Goal: Task Accomplishment & Management: Use online tool/utility

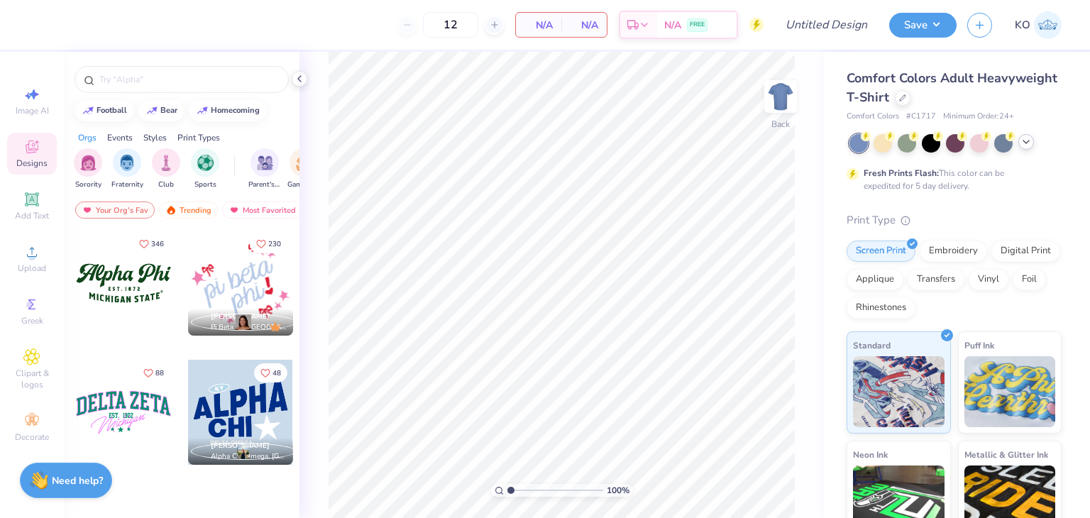
click at [1033, 141] on div at bounding box center [1026, 142] width 16 height 16
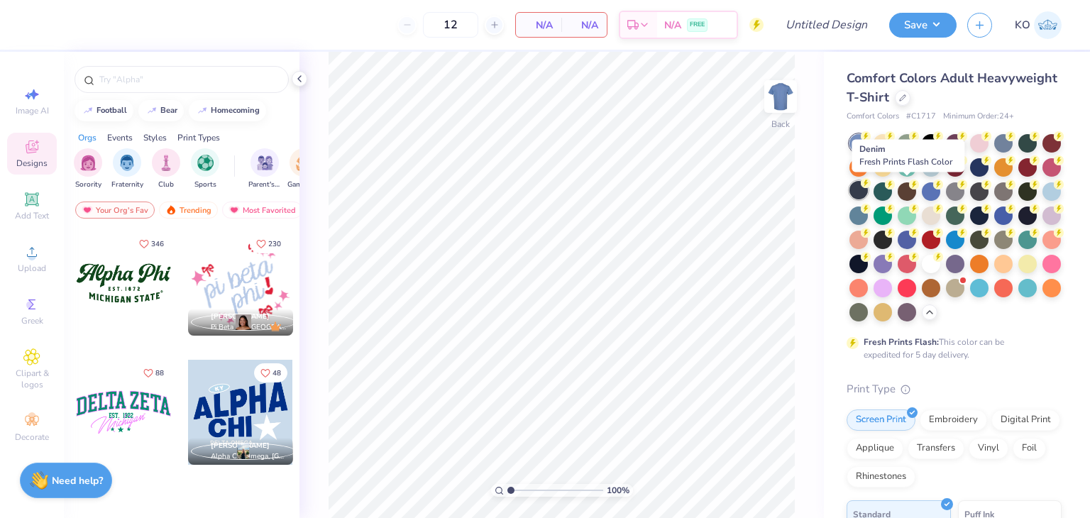
click at [868, 182] on div at bounding box center [858, 190] width 18 height 18
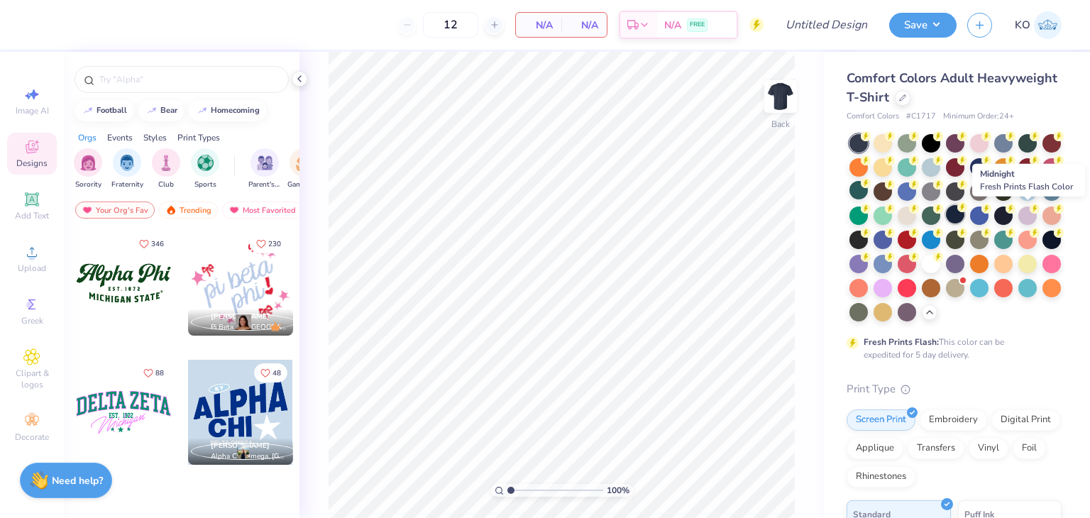
click at [967, 211] on icon at bounding box center [962, 207] width 10 height 10
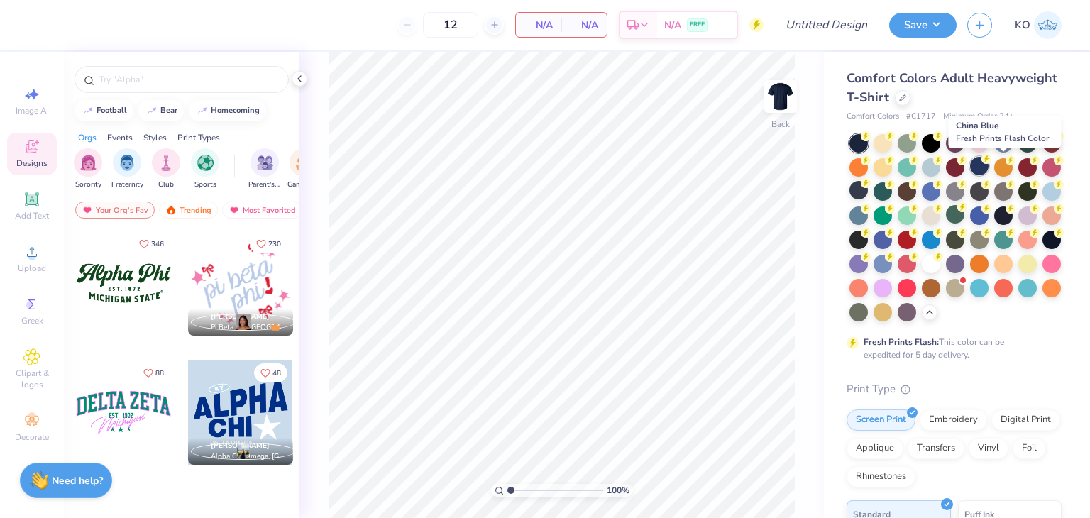
click at [988, 168] on div at bounding box center [979, 166] width 18 height 18
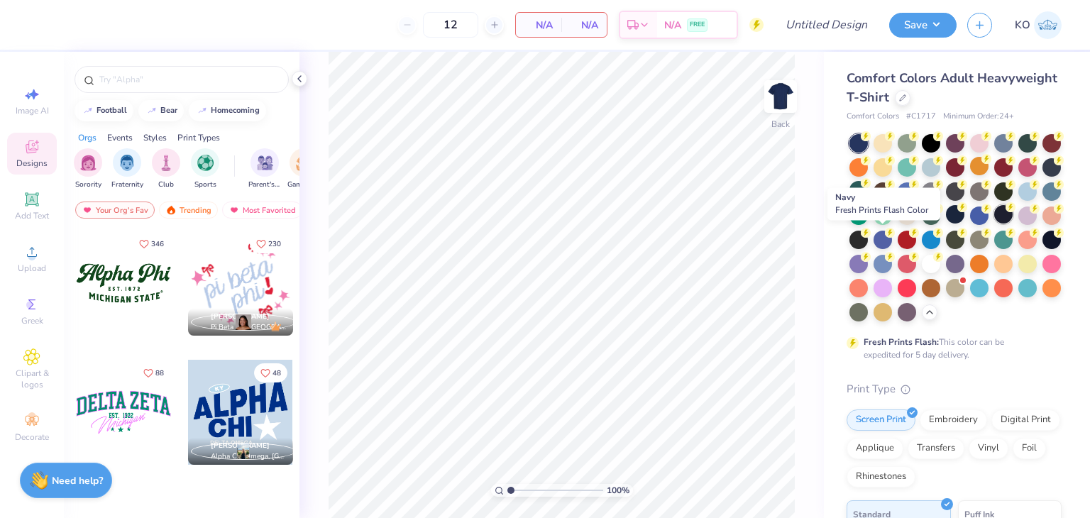
click at [994, 224] on div at bounding box center [1003, 214] width 18 height 18
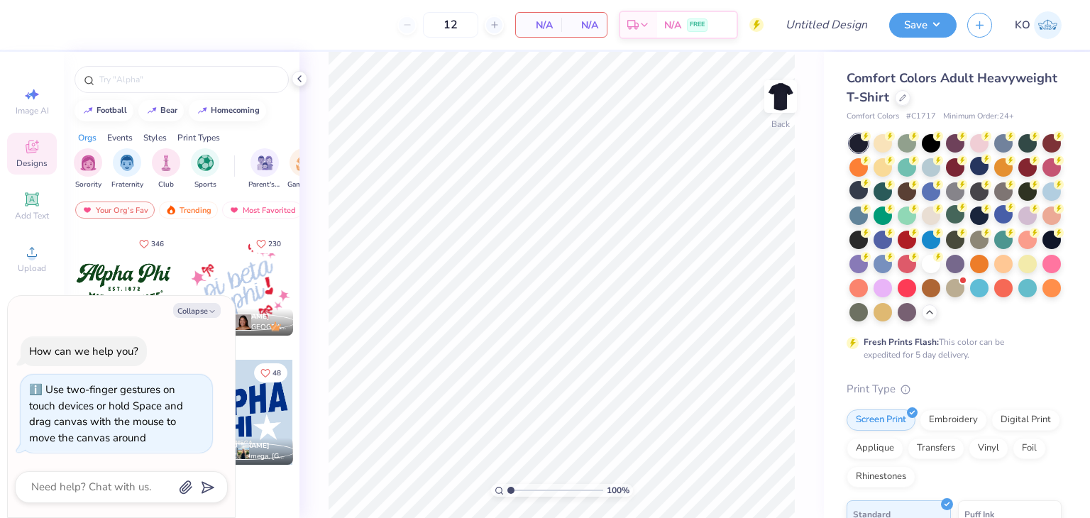
type input "1.00004900873429"
click at [196, 313] on button "Collapse" at bounding box center [197, 310] width 48 height 15
type textarea "x"
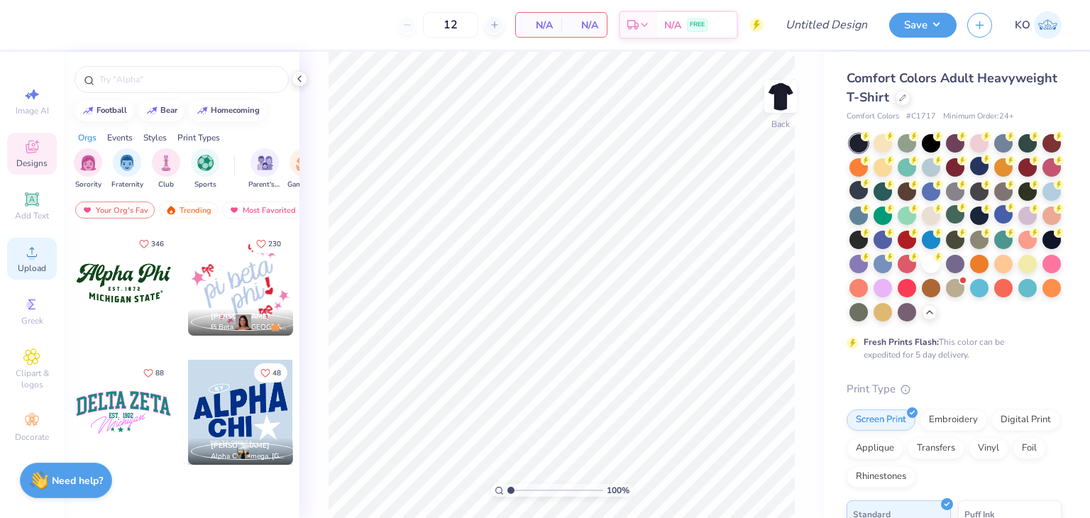
click at [35, 264] on span "Upload" at bounding box center [32, 268] width 28 height 11
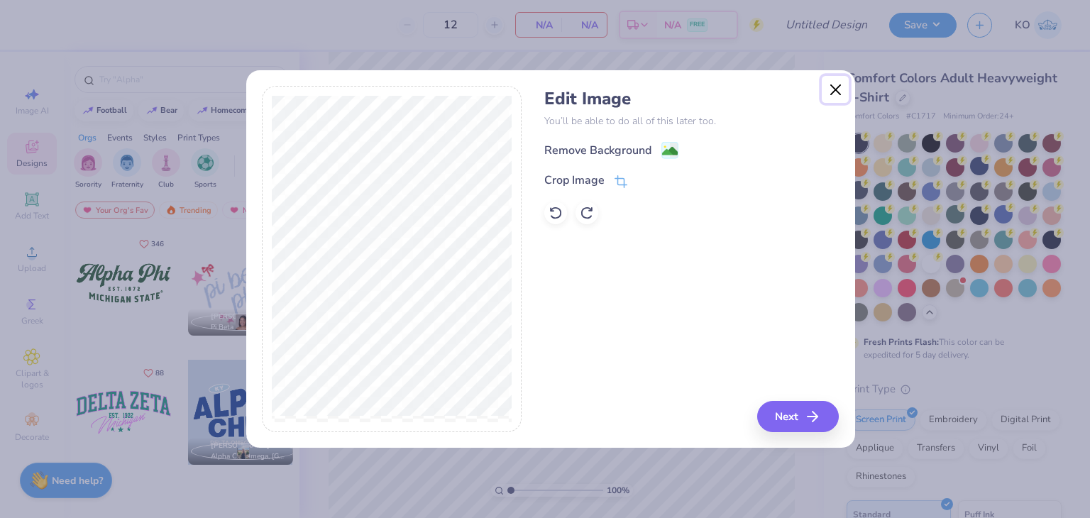
click at [832, 91] on button "Close" at bounding box center [835, 89] width 27 height 27
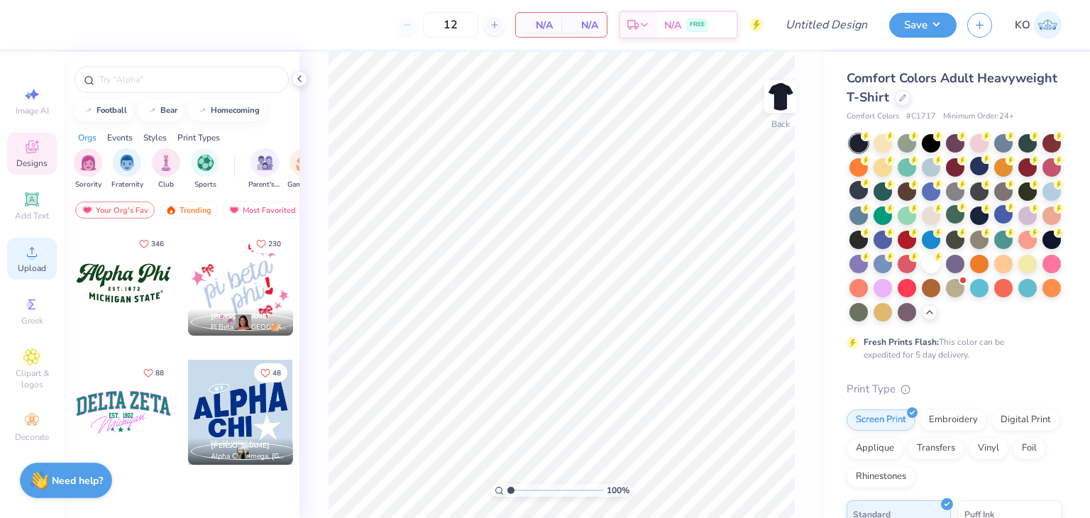
click at [38, 273] on span "Upload" at bounding box center [32, 268] width 28 height 11
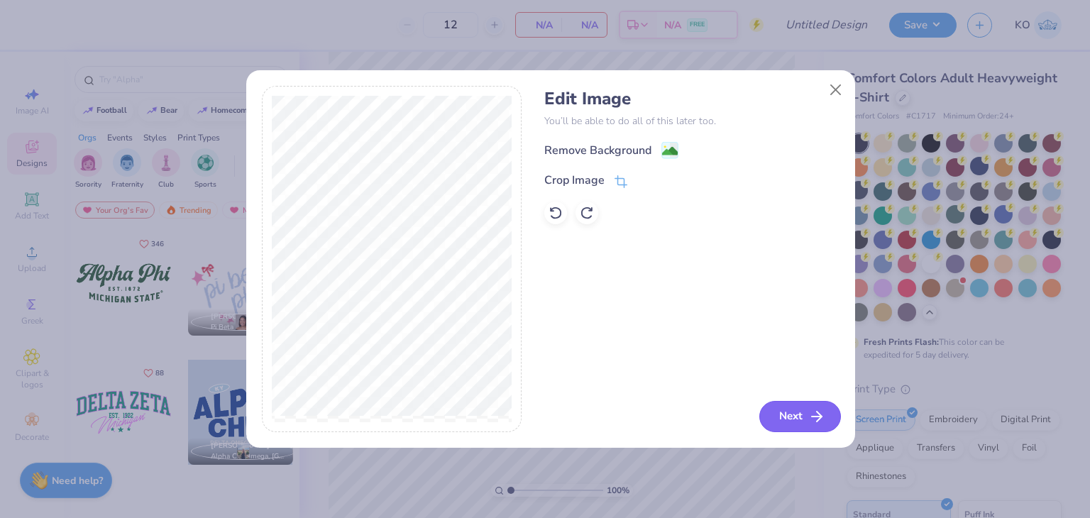
click at [808, 418] on icon "button" at bounding box center [816, 416] width 17 height 17
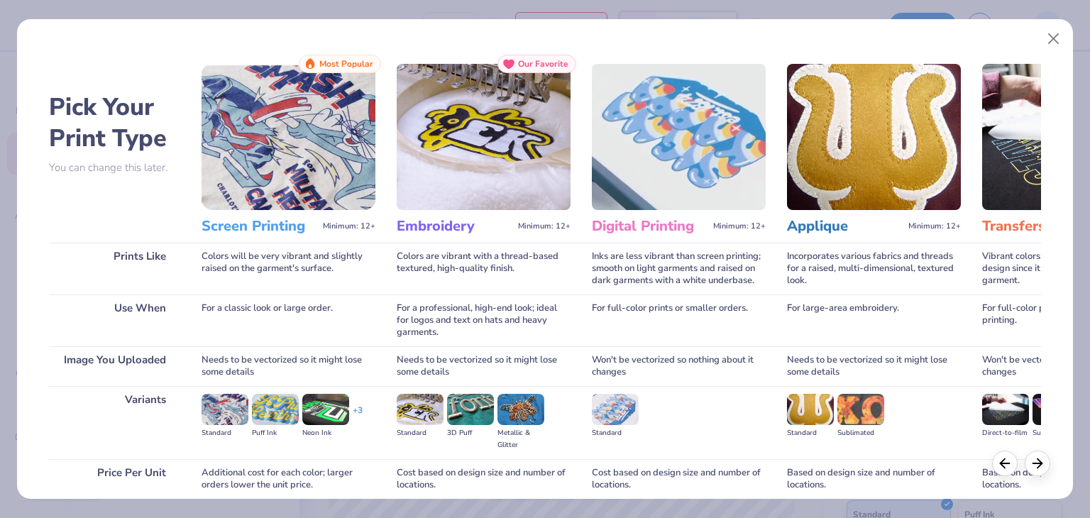
scroll to position [119, 0]
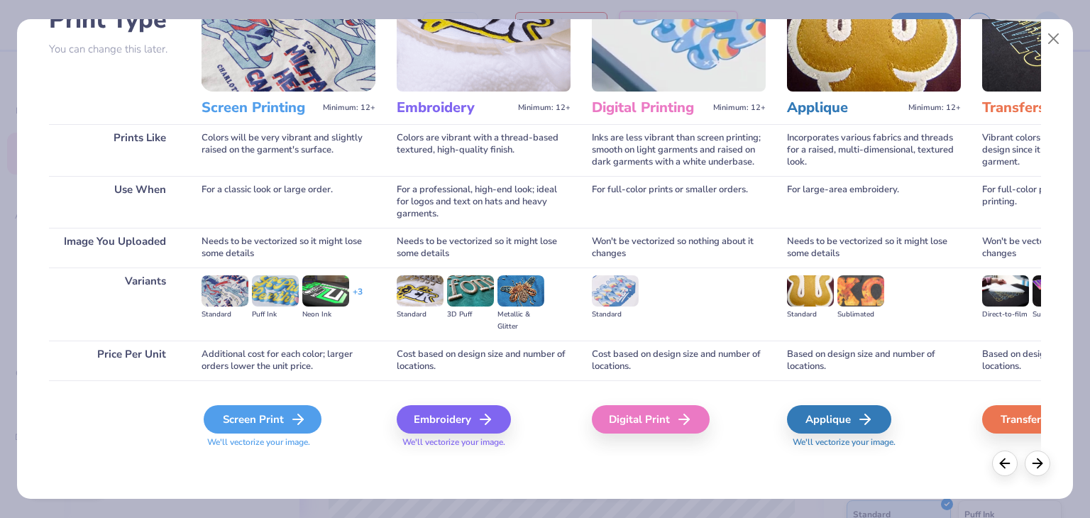
click at [291, 420] on icon at bounding box center [298, 419] width 17 height 17
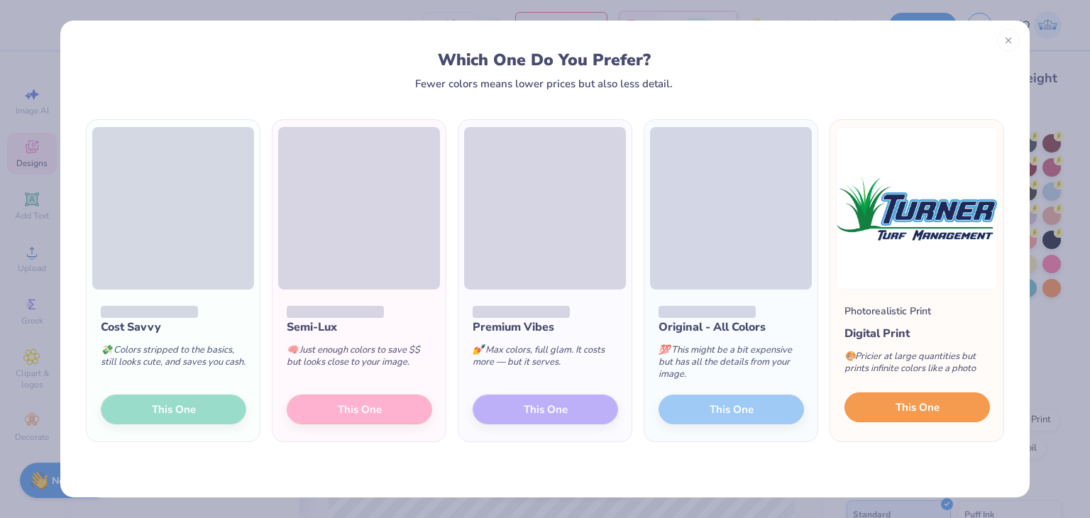
click at [896, 400] on span "This One" at bounding box center [918, 408] width 44 height 16
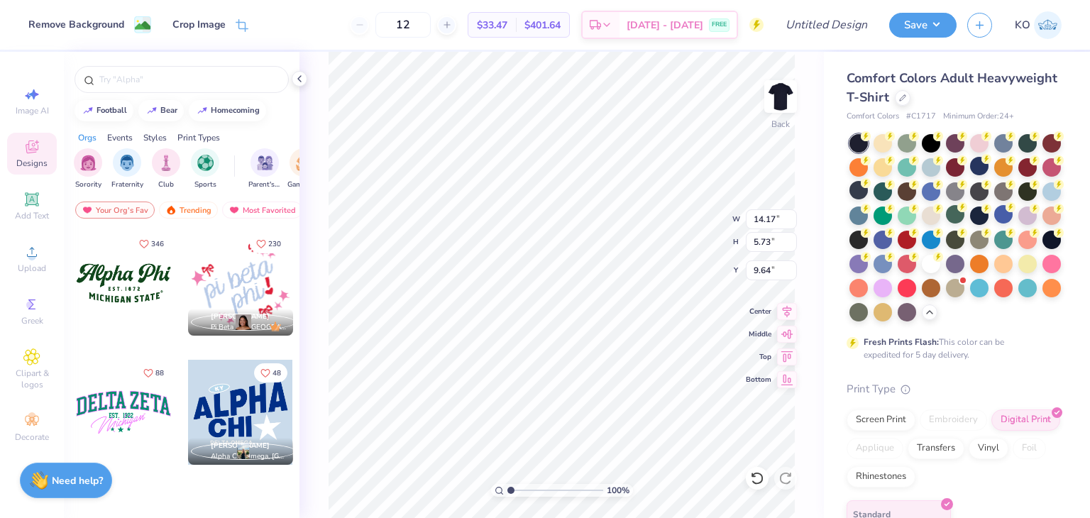
type input "1.00004900873429"
type input "6.52"
type input "2.64"
type input "12.73"
type input "1.00004900873429"
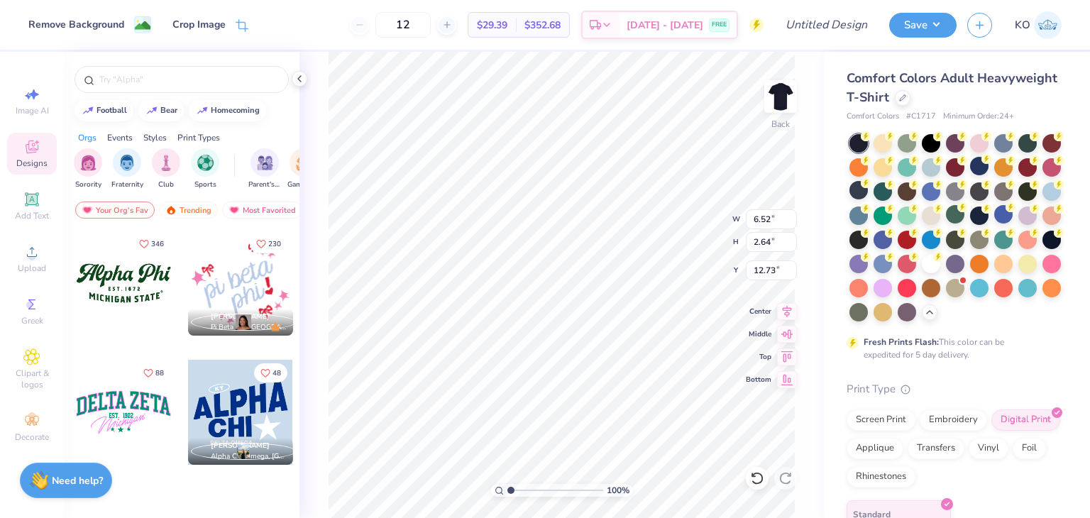
type input "3.00"
type input "1.22844671403406"
type input "3.51"
type input "1.22844671403406"
type input "3.66"
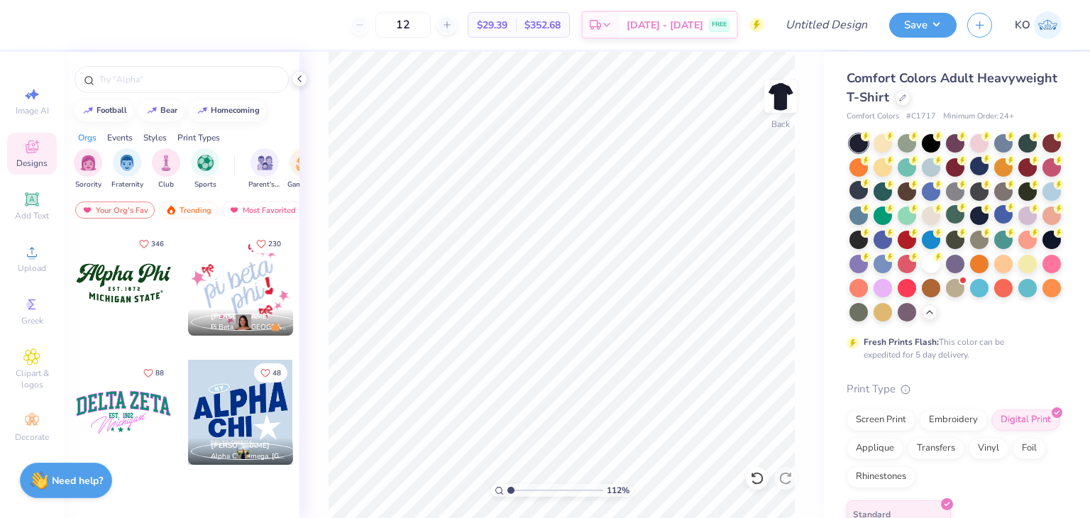
type input "1"
type input "5.94"
type input "2.40"
type input "3.55"
click at [788, 89] on img at bounding box center [780, 96] width 57 height 57
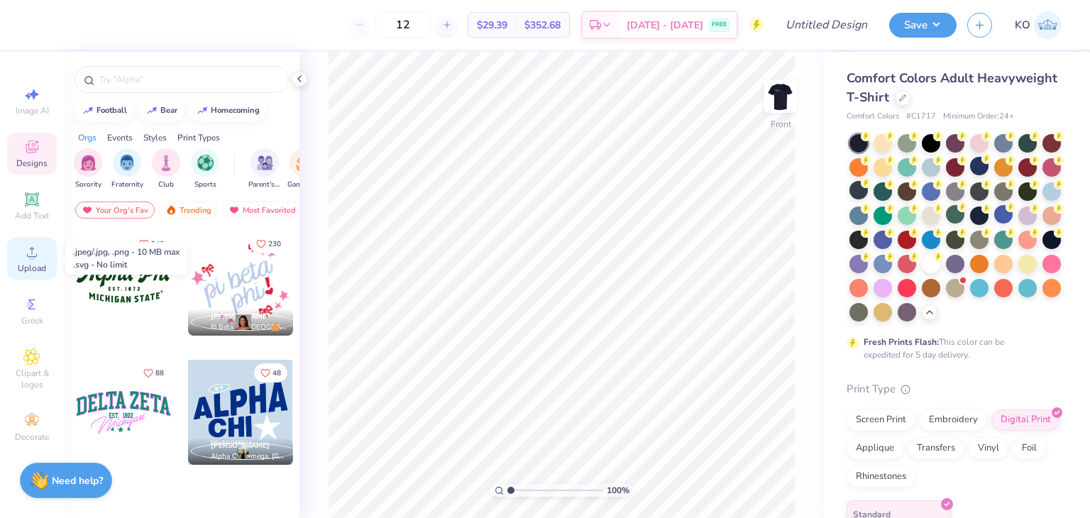
click at [39, 268] on span "Upload" at bounding box center [32, 268] width 28 height 11
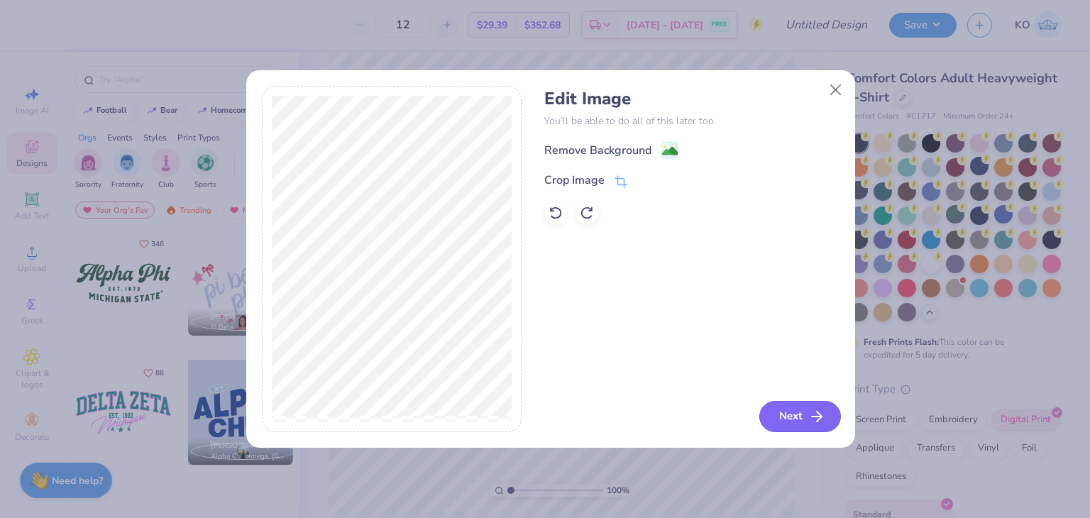
click at [813, 417] on line "button" at bounding box center [817, 417] width 10 height 0
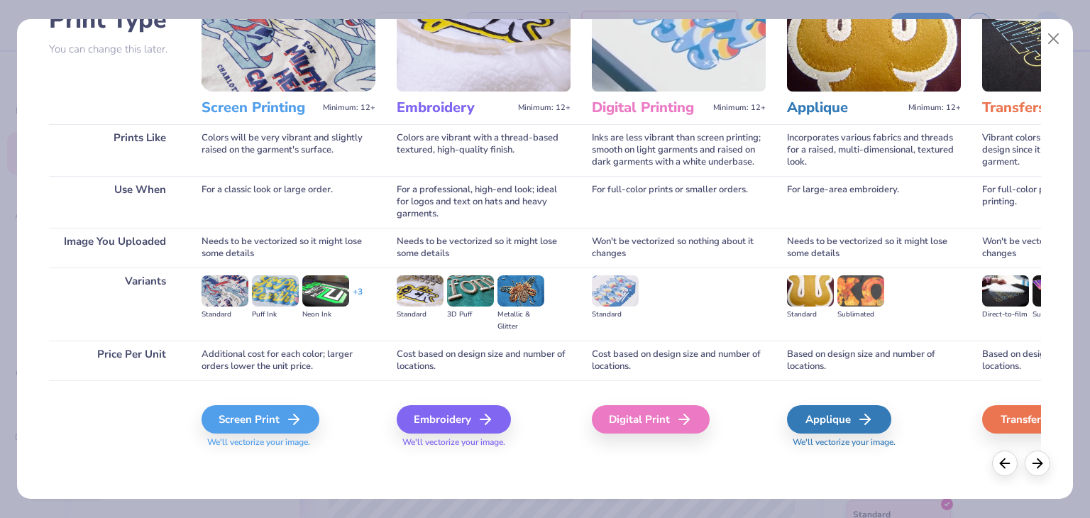
click at [292, 402] on div "Screen Print We'll vectorize your image." at bounding box center [289, 418] width 174 height 76
click at [290, 416] on icon at bounding box center [298, 419] width 17 height 17
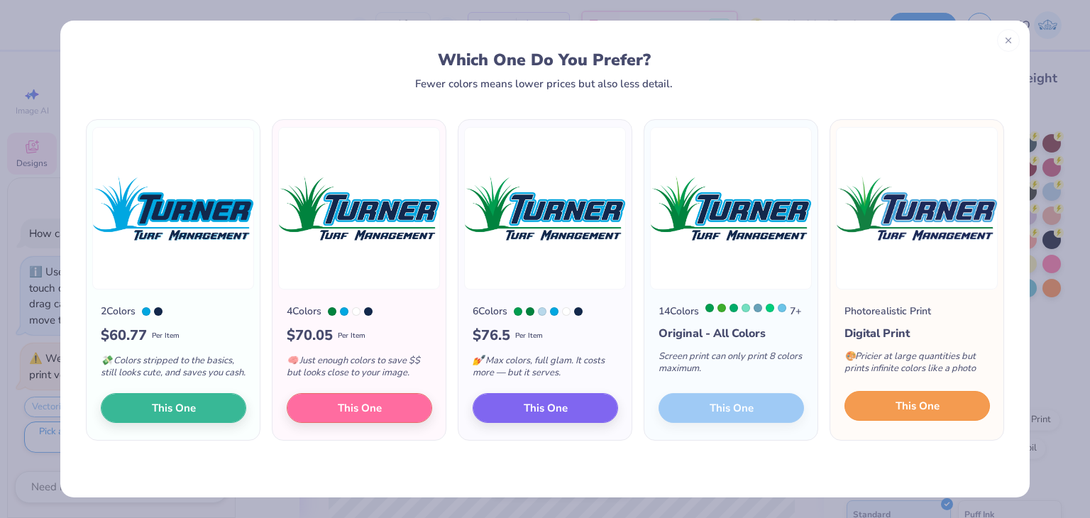
click at [891, 404] on button "This One" at bounding box center [916, 406] width 145 height 30
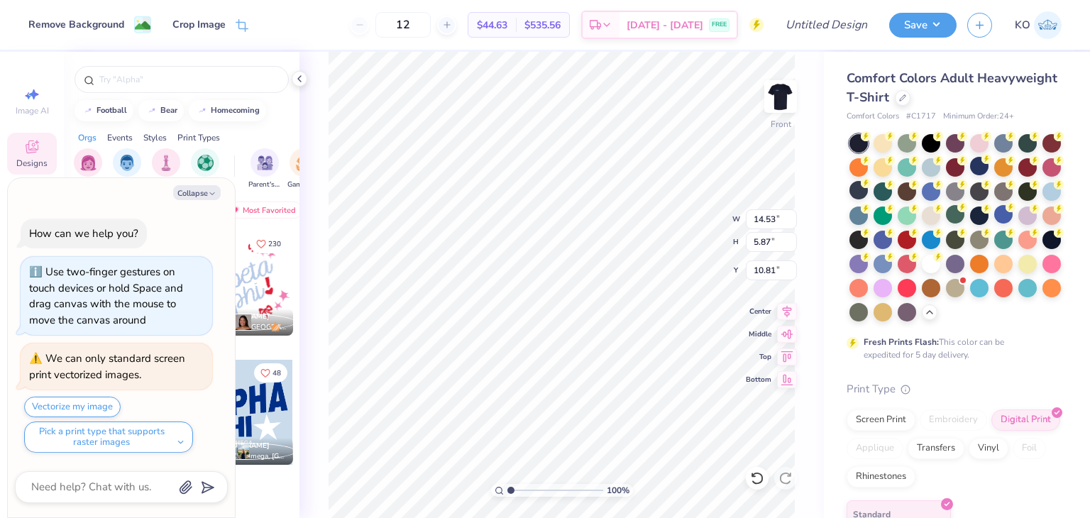
type textarea "x"
type input "4.19"
type textarea "x"
type input "13.33"
type input "5.39"
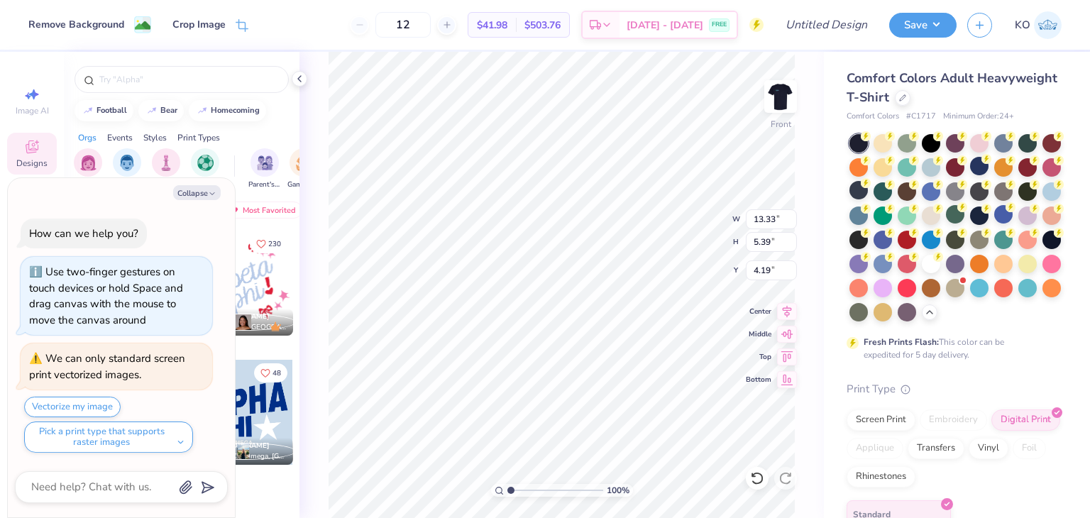
type textarea "x"
type input "3.55"
type textarea "x"
type input "12.05"
type input "4.87"
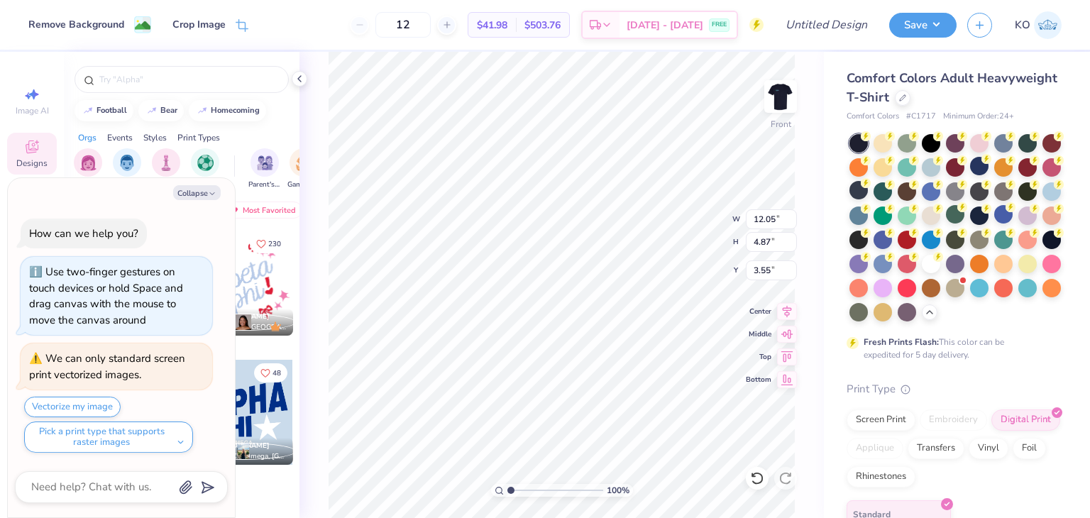
type textarea "x"
type input "3.70"
type textarea "x"
type input "11.73"
type input "4.74"
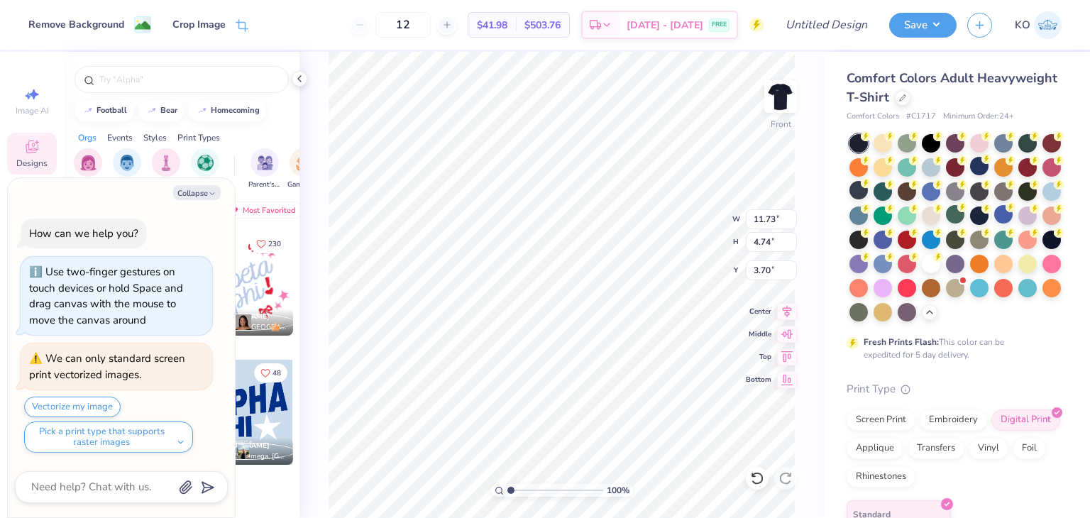
type textarea "x"
type input "11.48"
type input "4.64"
type textarea "x"
type input "3.85"
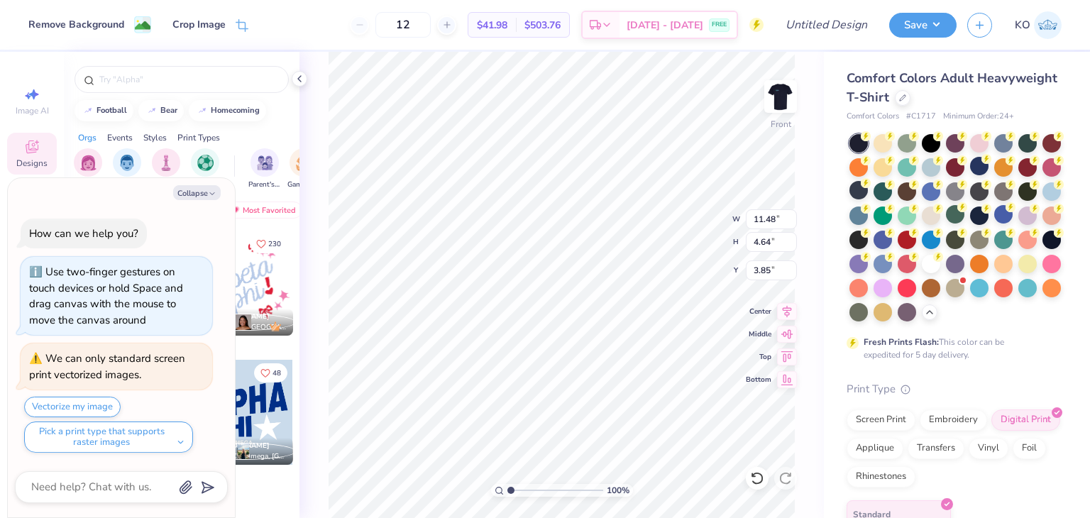
type textarea "x"
type input "11.68"
type input "4.72"
type textarea "x"
type input "3.78"
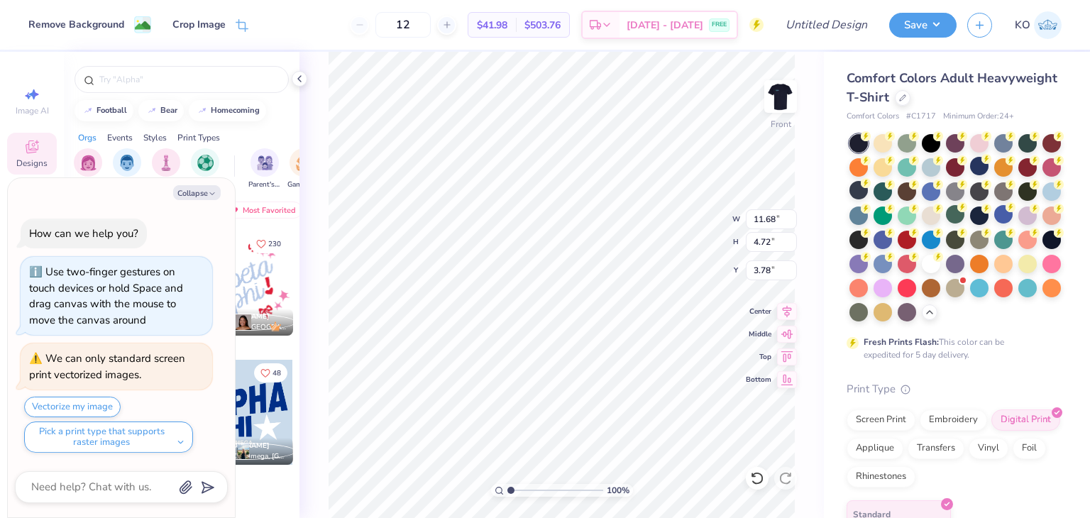
type textarea "x"
drag, startPoint x: 515, startPoint y: 490, endPoint x: 525, endPoint y: 484, distance: 11.4
click at [525, 484] on input "range" at bounding box center [555, 490] width 96 height 13
drag, startPoint x: 524, startPoint y: 490, endPoint x: 491, endPoint y: 471, distance: 38.5
type input "1"
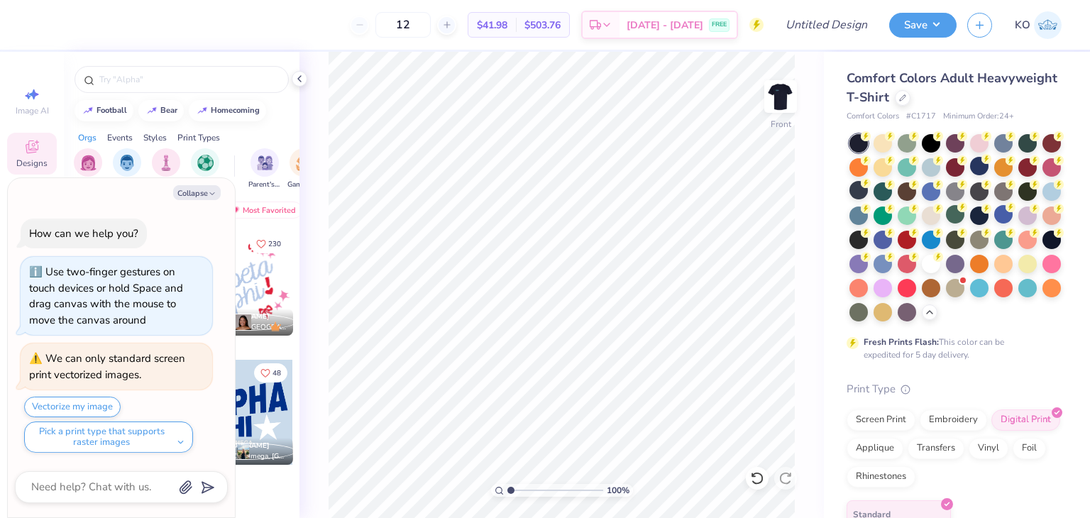
click at [507, 484] on input "range" at bounding box center [555, 490] width 96 height 13
click at [782, 100] on img at bounding box center [780, 96] width 57 height 57
type textarea "x"
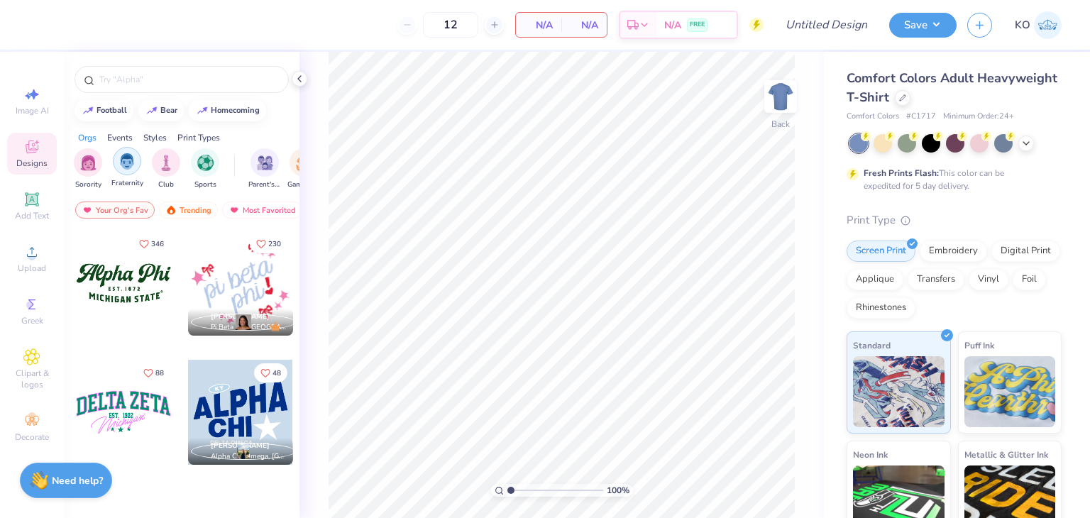
click at [132, 163] on img "filter for Fraternity" at bounding box center [127, 161] width 16 height 16
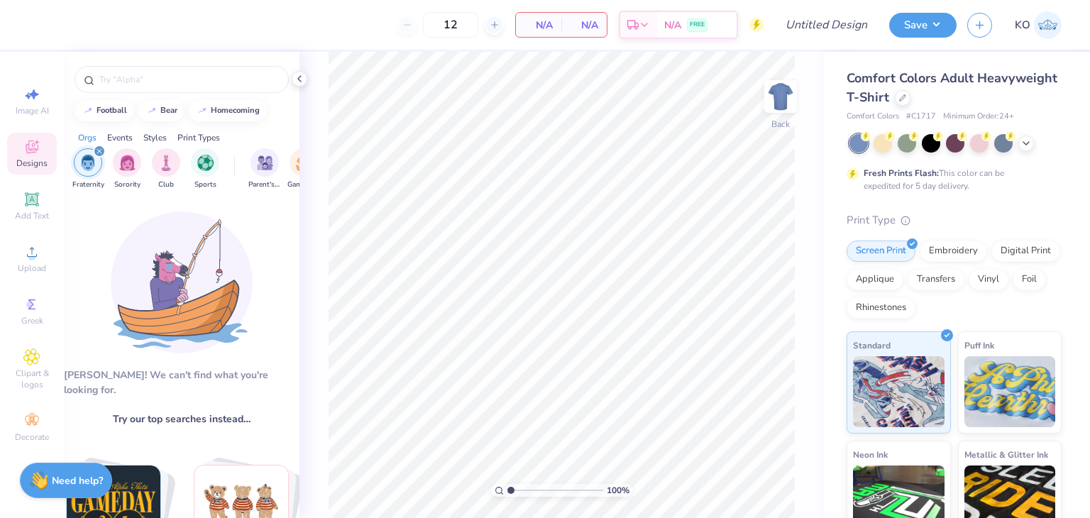
click at [99, 150] on icon "filter for Fraternity" at bounding box center [99, 151] width 4 height 4
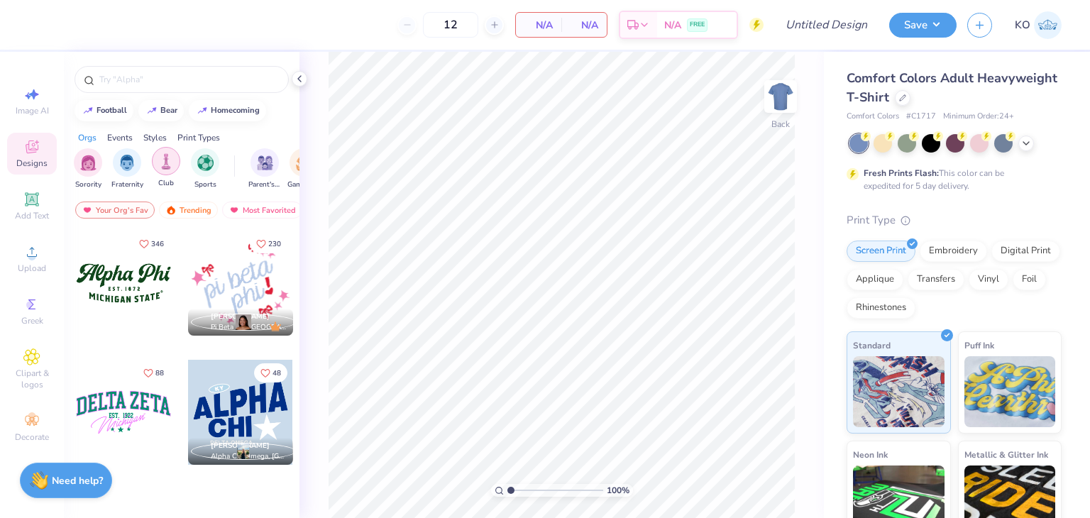
click at [165, 168] on img "filter for Club" at bounding box center [166, 161] width 16 height 16
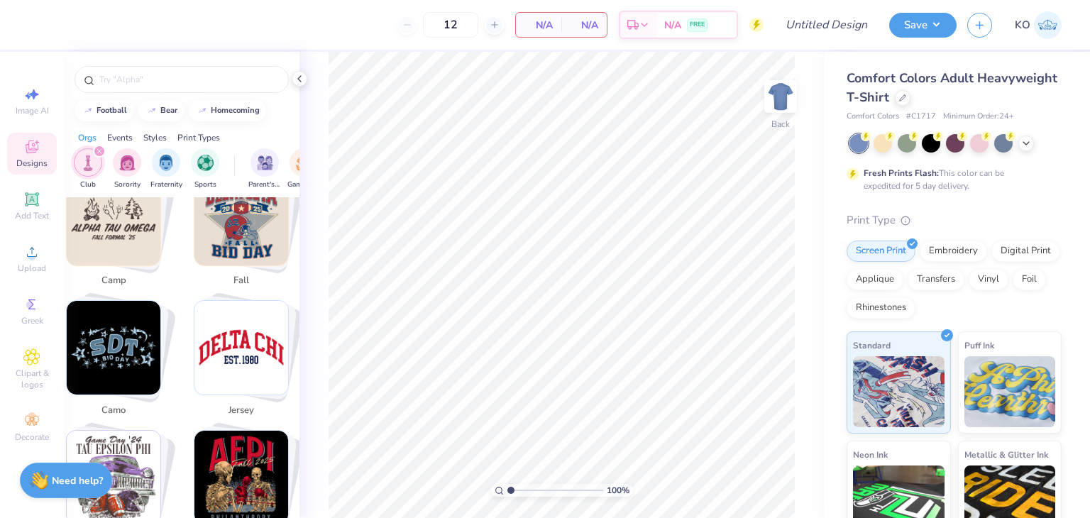
scroll to position [1375, 0]
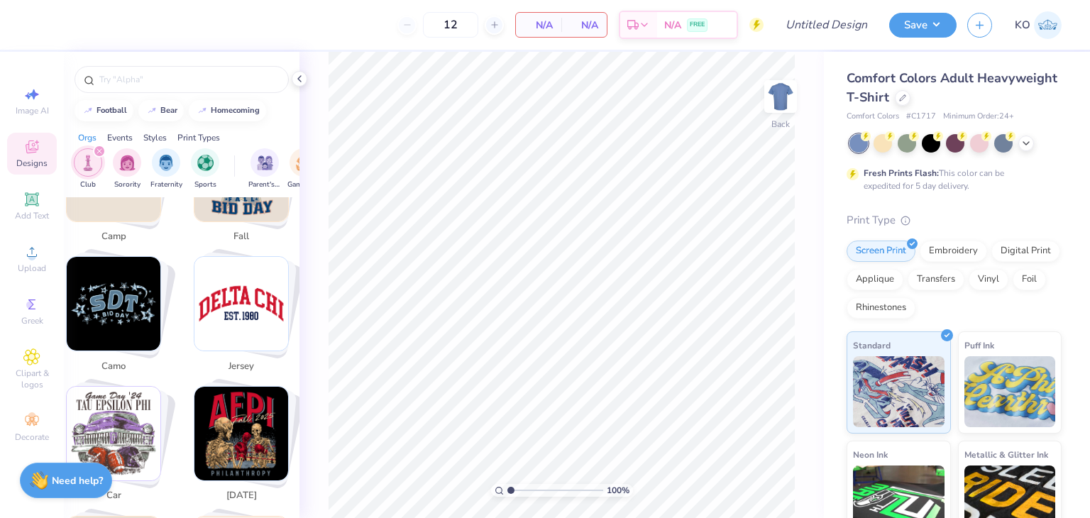
click at [236, 302] on img "Stack Card Button jersey" at bounding box center [241, 304] width 94 height 94
type input "jersey"
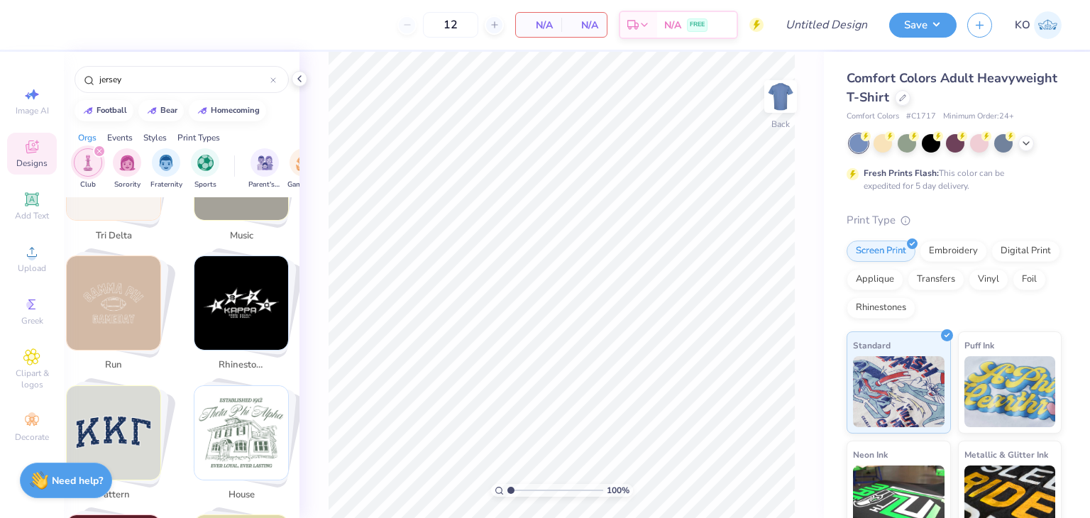
scroll to position [1893, 0]
click at [233, 77] on input "jersey" at bounding box center [184, 79] width 172 height 14
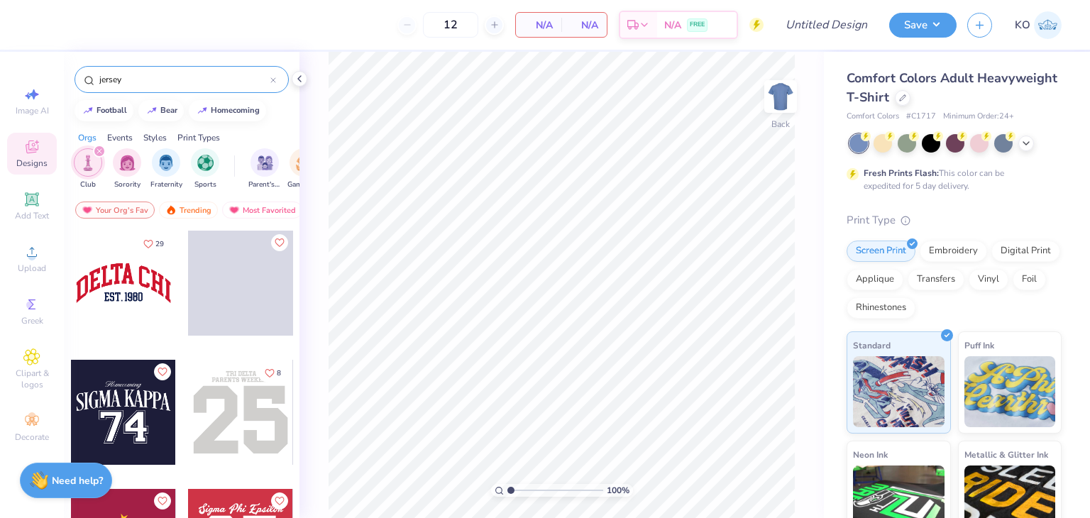
click at [275, 79] on icon at bounding box center [273, 80] width 6 height 6
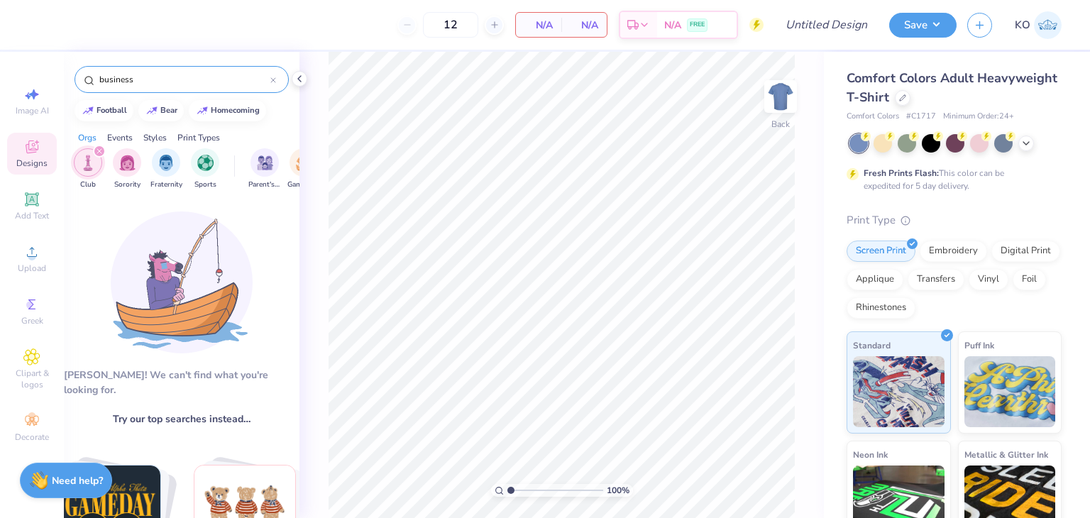
click at [99, 148] on icon "filter for Club" at bounding box center [100, 151] width 6 height 6
click at [119, 137] on div "Events" at bounding box center [120, 137] width 26 height 13
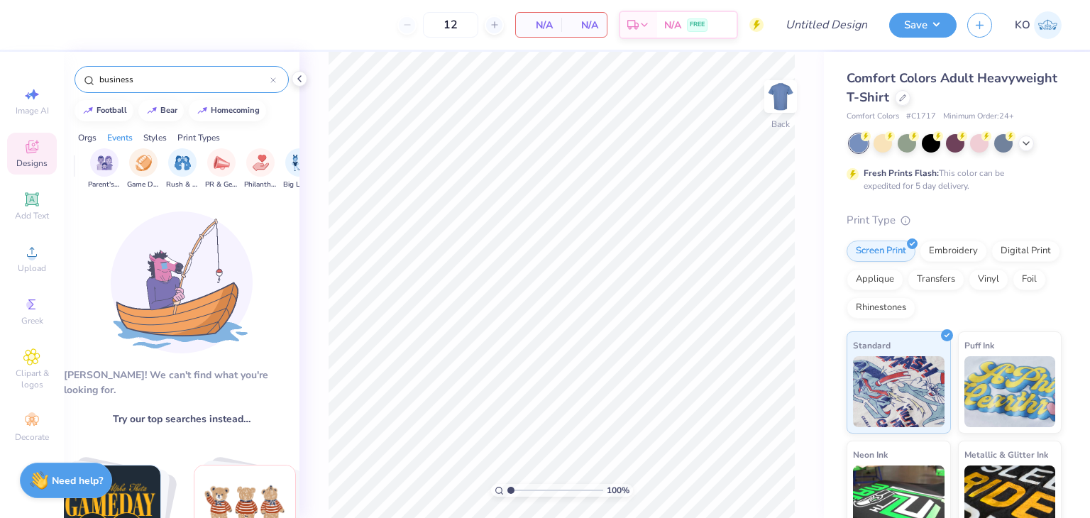
scroll to position [0, 176]
click at [118, 165] on div "filter for Game Day" at bounding box center [128, 161] width 28 height 28
click at [170, 170] on div "filter for Rush & Bid" at bounding box center [167, 161] width 28 height 28
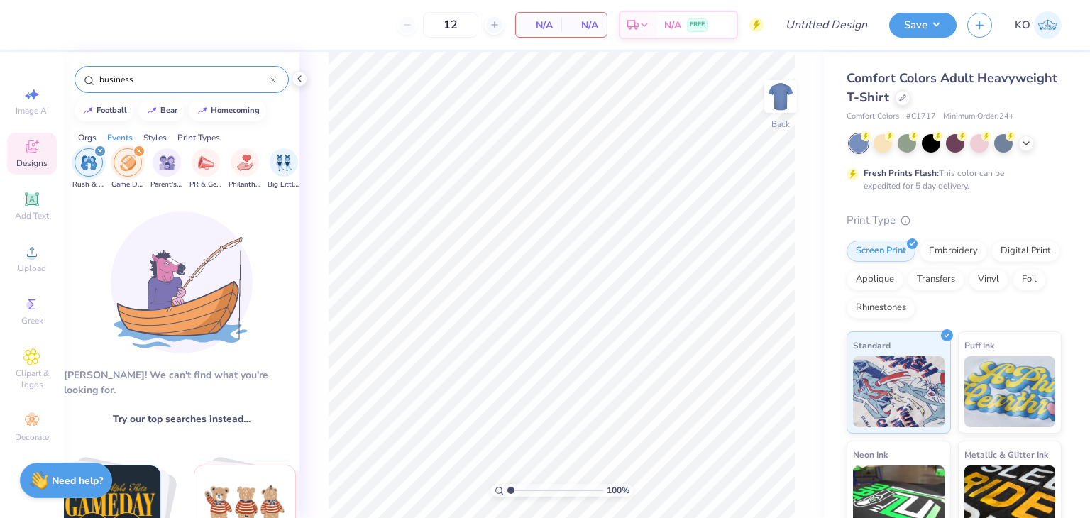
click at [137, 150] on icon "filter for Game Day" at bounding box center [139, 151] width 6 height 6
click at [91, 163] on img "filter for Rush & Bid" at bounding box center [89, 163] width 16 height 16
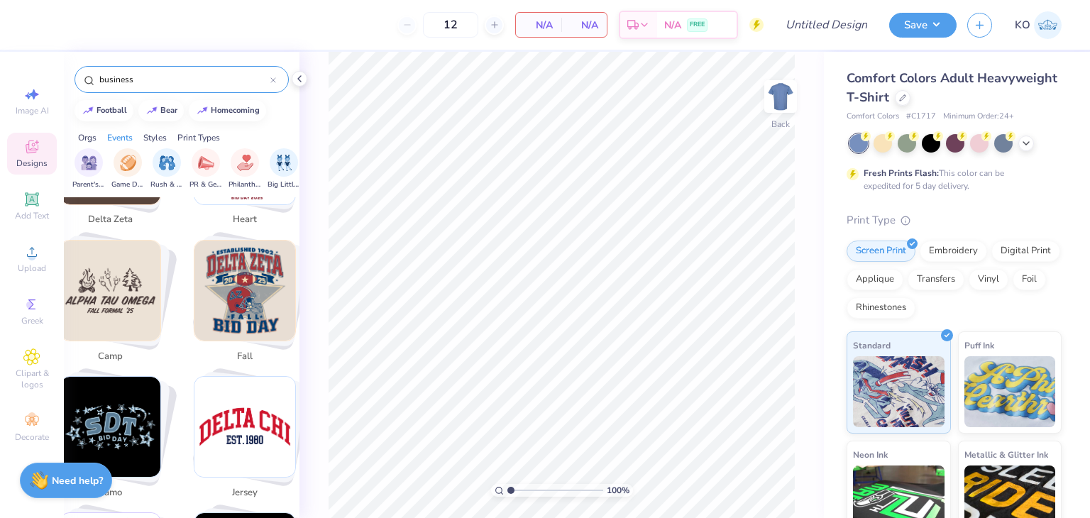
scroll to position [1317, 0]
click at [248, 299] on img "Stack Card Button fall" at bounding box center [244, 290] width 101 height 101
click at [121, 301] on img "Stack Card Button camp" at bounding box center [110, 290] width 101 height 101
type input "camp"
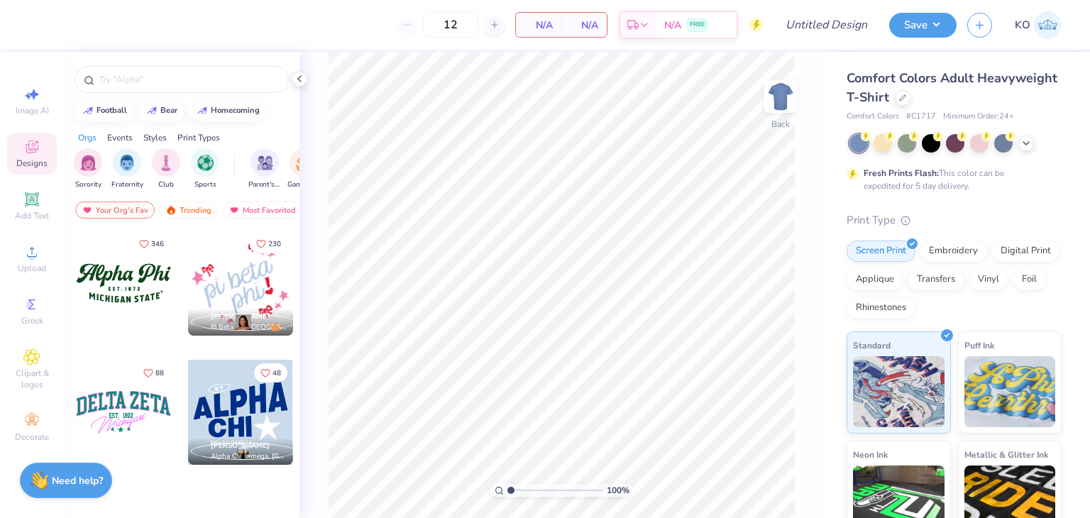
click at [125, 130] on div "Orgs Events Styles Print Types" at bounding box center [182, 134] width 236 height 20
click at [125, 135] on div "Events" at bounding box center [120, 137] width 26 height 13
click at [167, 160] on img "filter for Rush & Bid" at bounding box center [167, 161] width 16 height 16
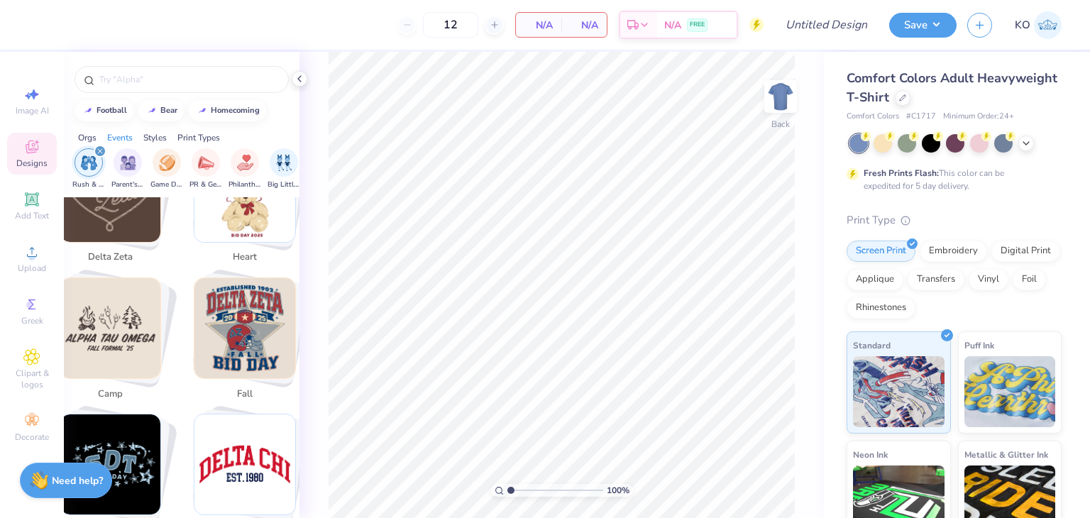
scroll to position [1280, 0]
click at [111, 333] on img "Stack Card Button camp" at bounding box center [110, 327] width 101 height 101
type input "camp"
click at [111, 333] on img "Stack Card Button camp" at bounding box center [110, 327] width 101 height 101
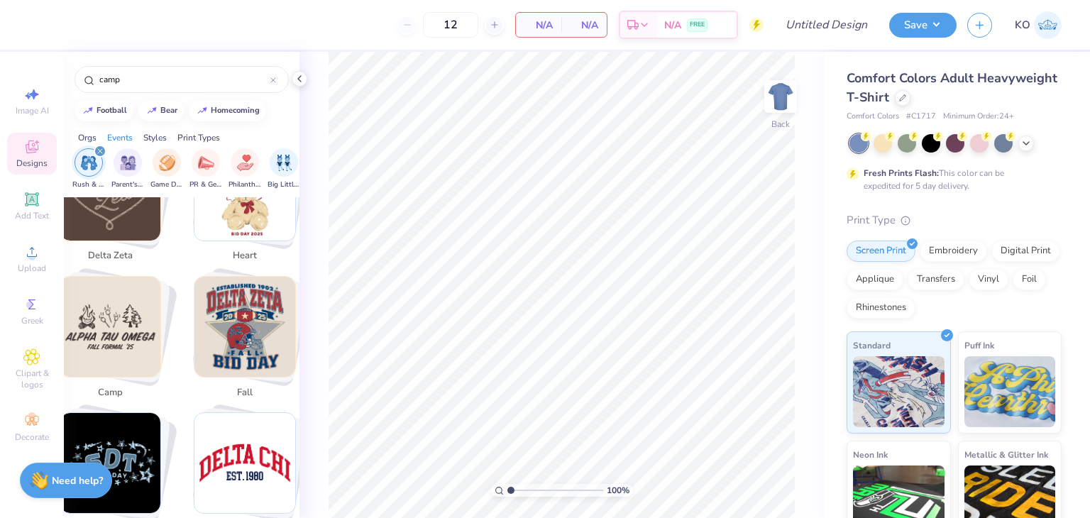
click at [126, 299] on img "Stack Card Button camp" at bounding box center [110, 327] width 101 height 101
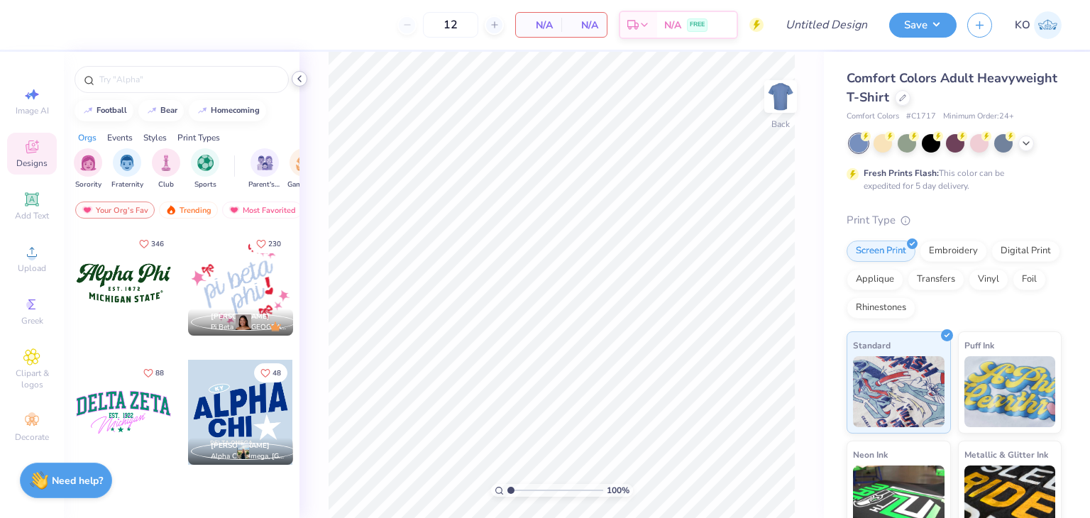
click at [298, 79] on polyline at bounding box center [299, 79] width 3 height 6
click at [857, 23] on input "Design Title" at bounding box center [844, 25] width 70 height 28
click at [786, 32] on div "12 N/A Per Item N/A Total Est. Delivery N/A FREE Design Title Save KO" at bounding box center [545, 25] width 1090 height 50
click at [136, 313] on div at bounding box center [123, 283] width 105 height 105
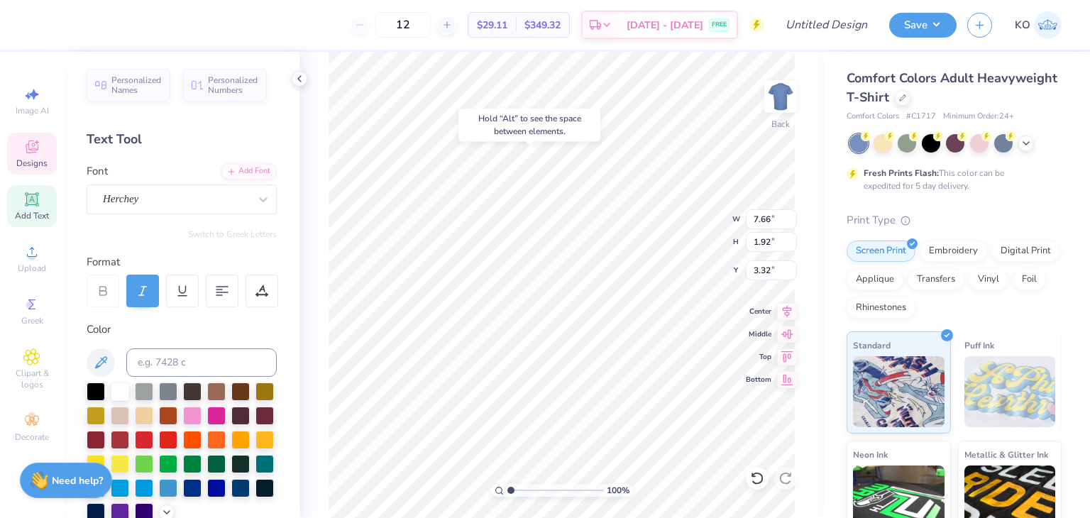
type input "3.32"
type textarea "A"
type textarea "Phi Sigma Epislon"
click at [301, 176] on div "100 % Back W 7.66 7.66 " H 1.92 1.92 " Y 3.00 3.00 " Center Middle Top Bottom" at bounding box center [561, 285] width 524 height 466
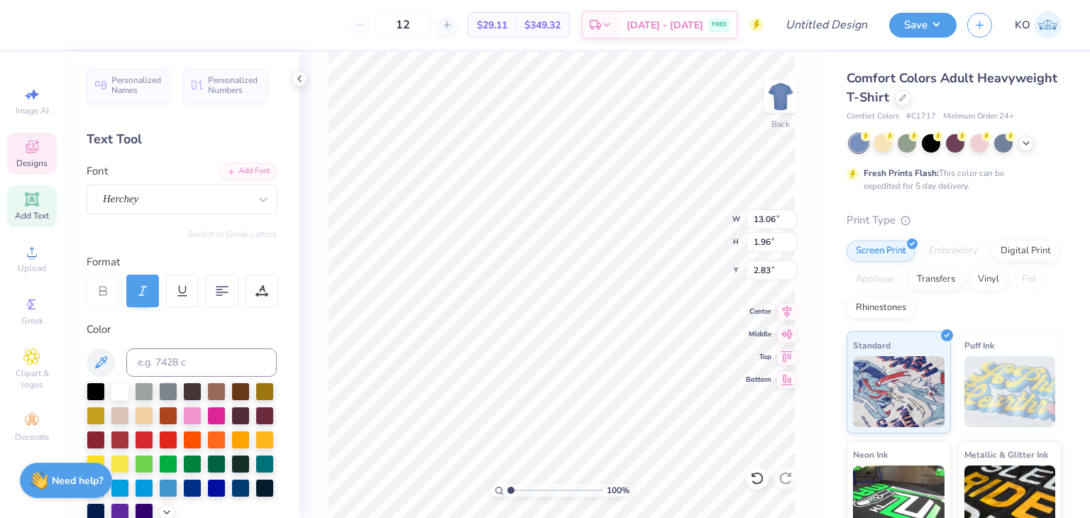
type textarea "Phi Sigma Epsilon"
type textarea "M"
type textarea "[US_STATE] tech"
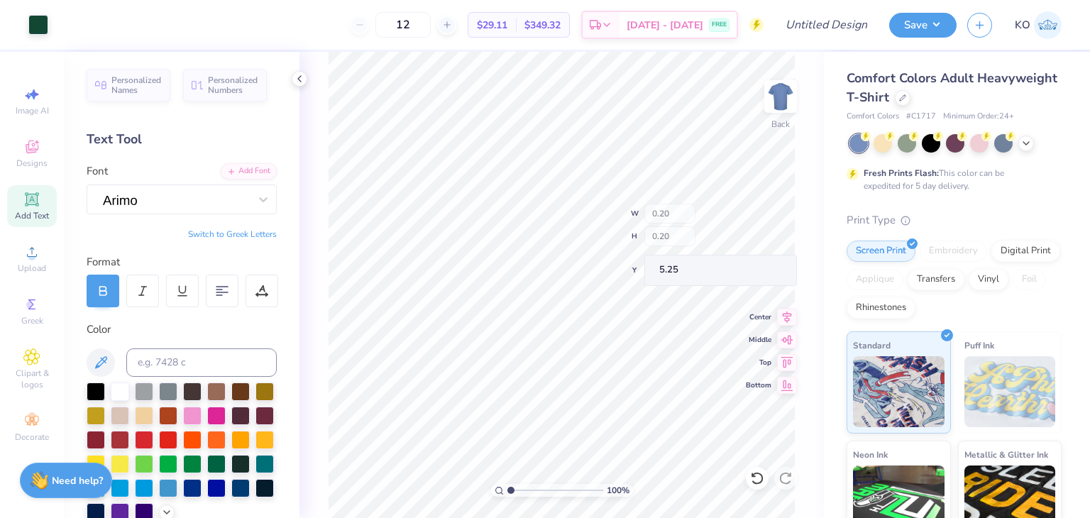
type input "0.20"
type input "5.25"
drag, startPoint x: 511, startPoint y: 489, endPoint x: 528, endPoint y: 488, distance: 17.1
type input "2.83"
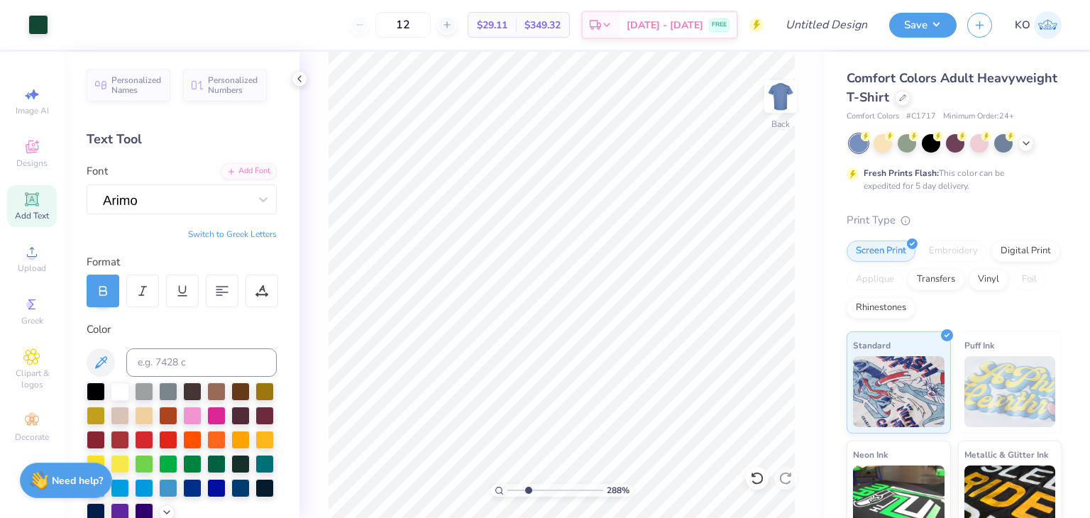
click at [528, 488] on input "range" at bounding box center [555, 490] width 96 height 13
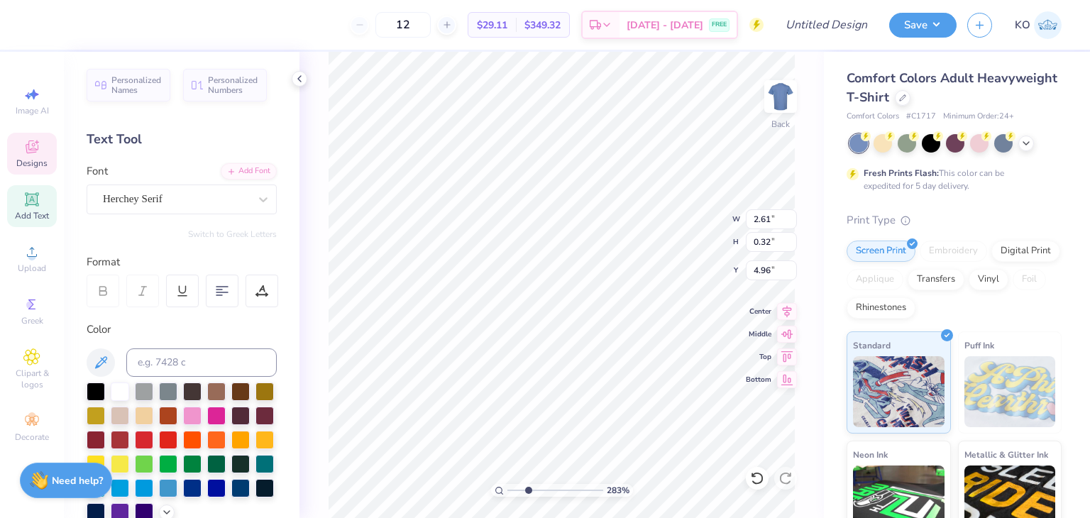
type textarea "E S T . 1970"
type input "1"
click at [509, 486] on input "range" at bounding box center [555, 490] width 96 height 13
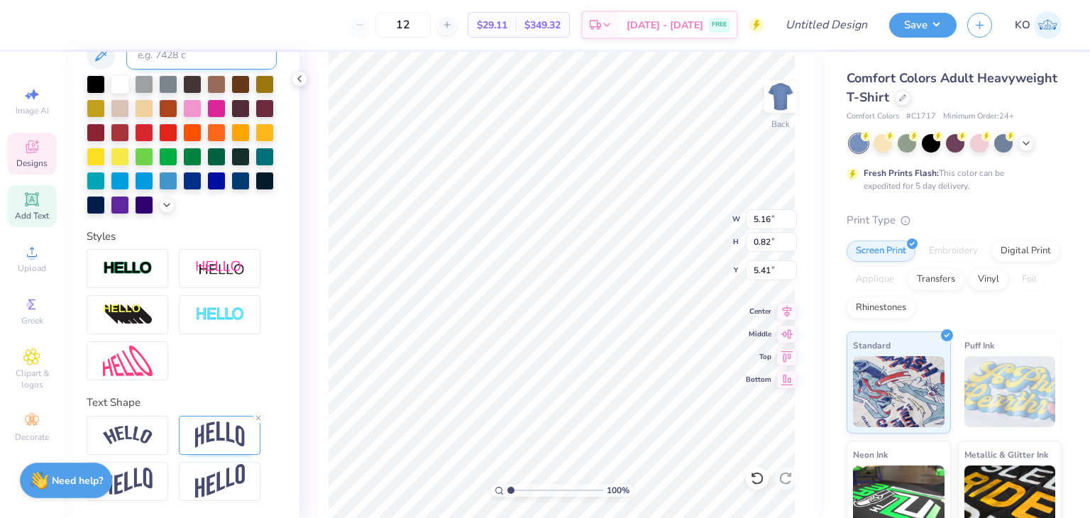
scroll to position [330, 0]
click at [258, 418] on line at bounding box center [258, 418] width 4 height 4
type input "0.52"
type input "5.56"
type input "13.06"
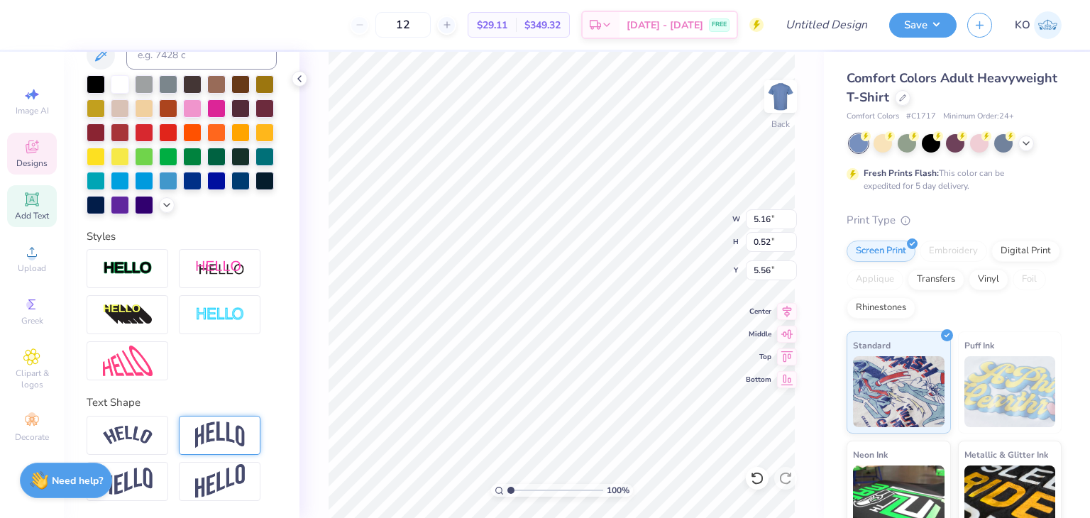
type input "1.96"
type input "2.83"
click at [225, 427] on img at bounding box center [220, 435] width 50 height 27
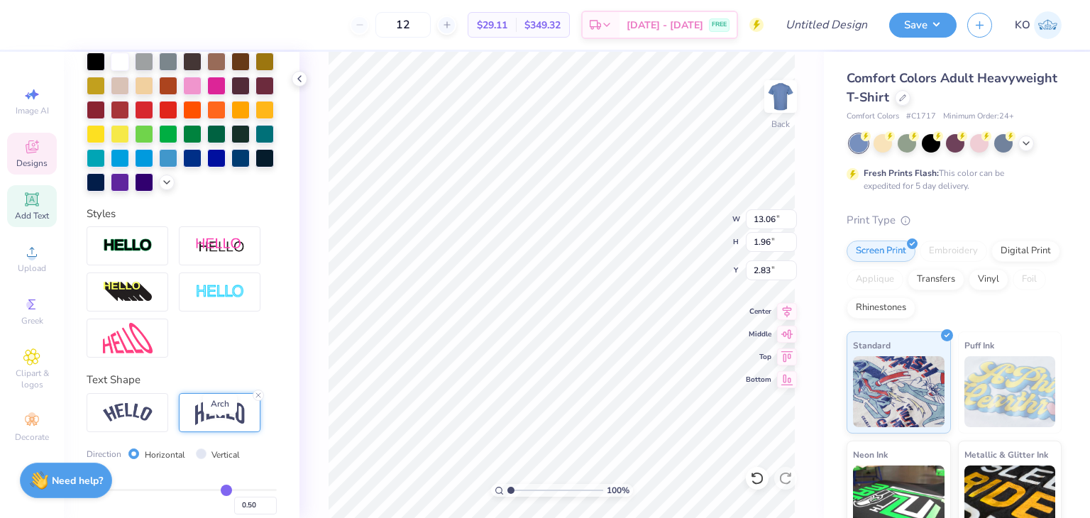
type input "3.91"
type input "1.86"
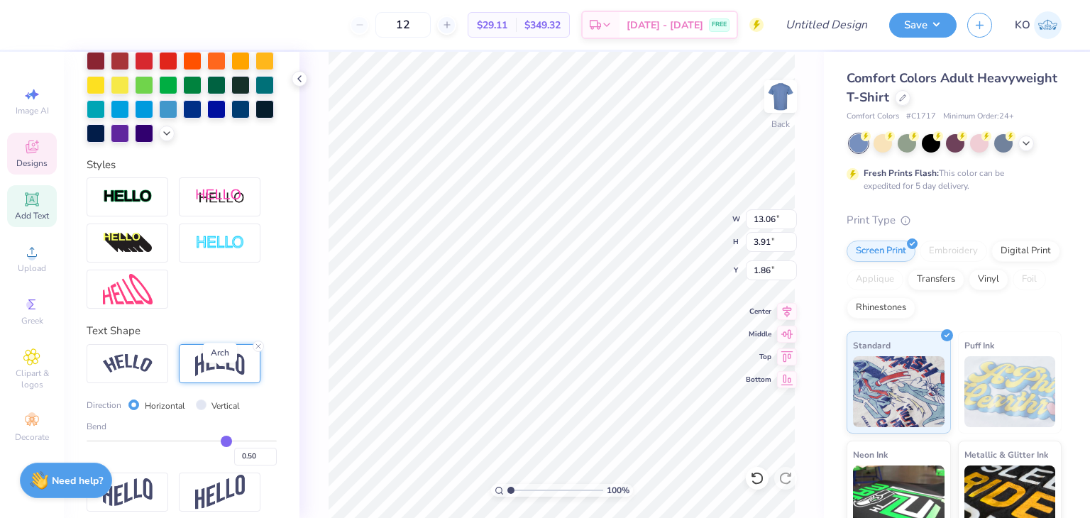
scroll to position [382, 0]
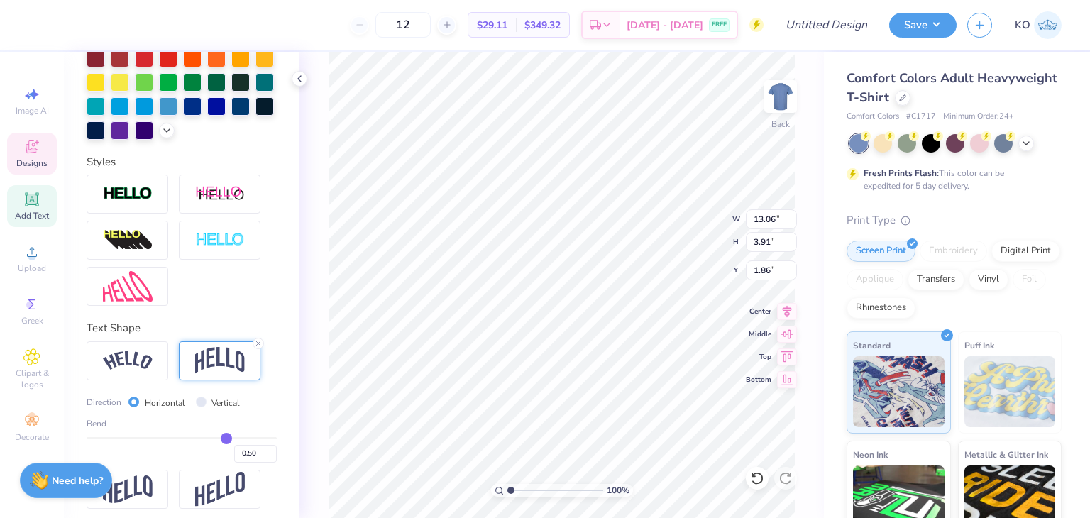
type input "0.47"
type input "0.45"
type input "0.42"
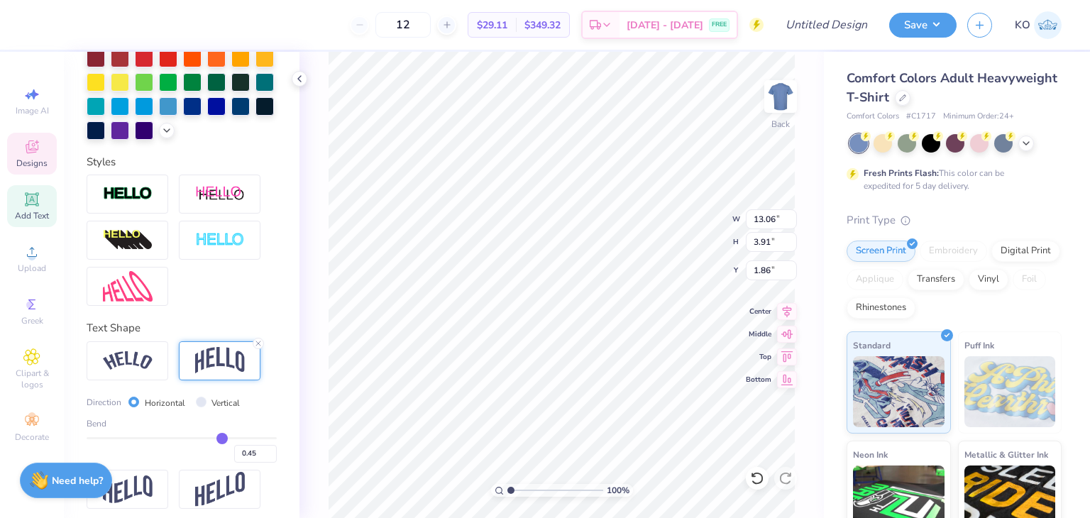
type input "0.42"
type input "0.41"
type input "0.39"
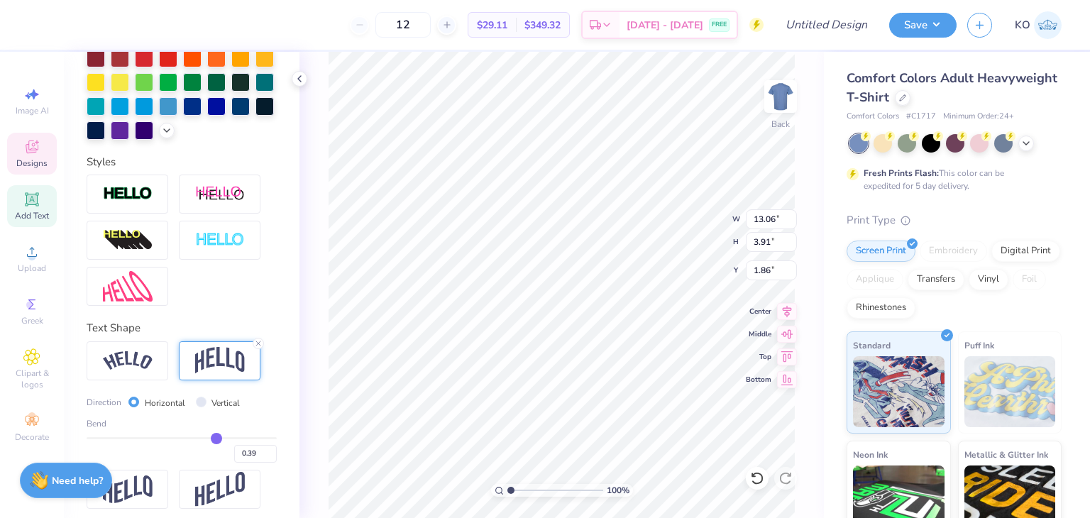
type input "0.37"
type input "0.36"
type input "0.35"
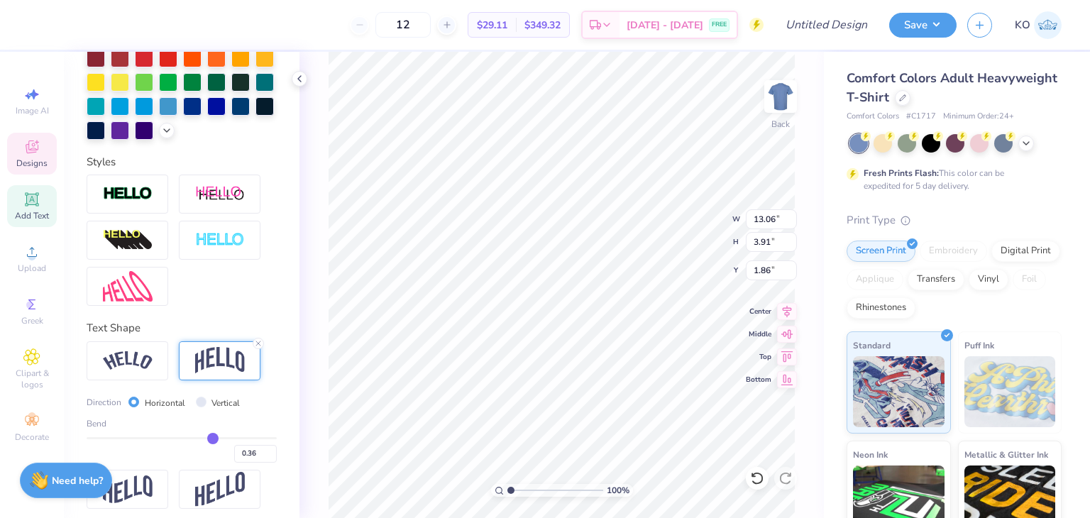
type input "0.35"
type input "0.32"
type input "0.31"
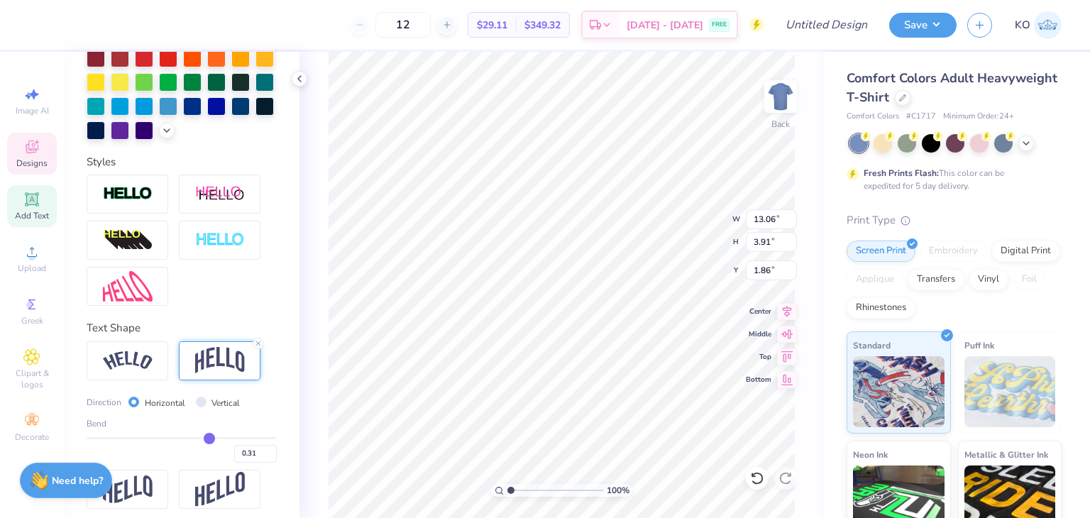
type input "0.3"
type input "0.30"
type input "0.29"
type input "0.28"
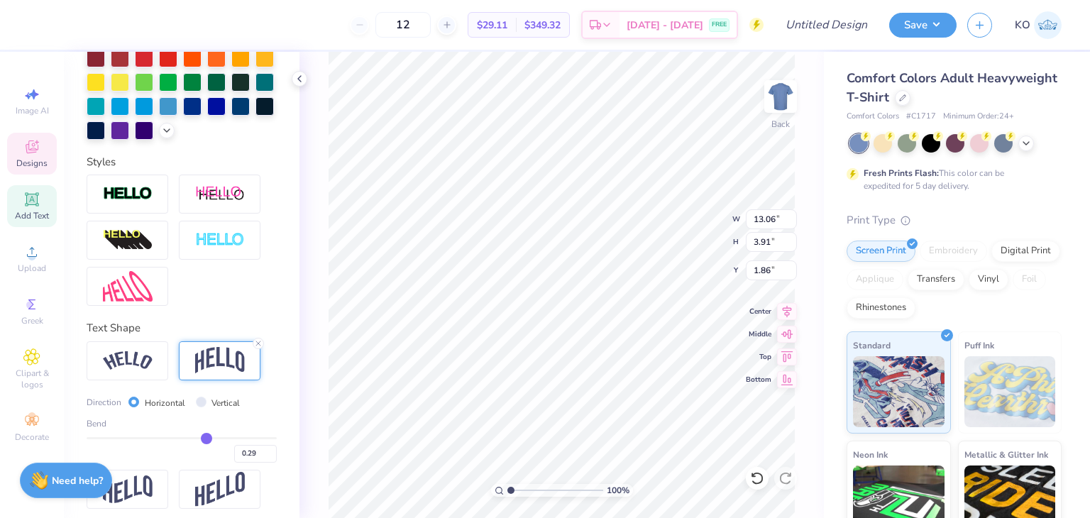
type input "0.28"
type input "0.27"
type input "0.26"
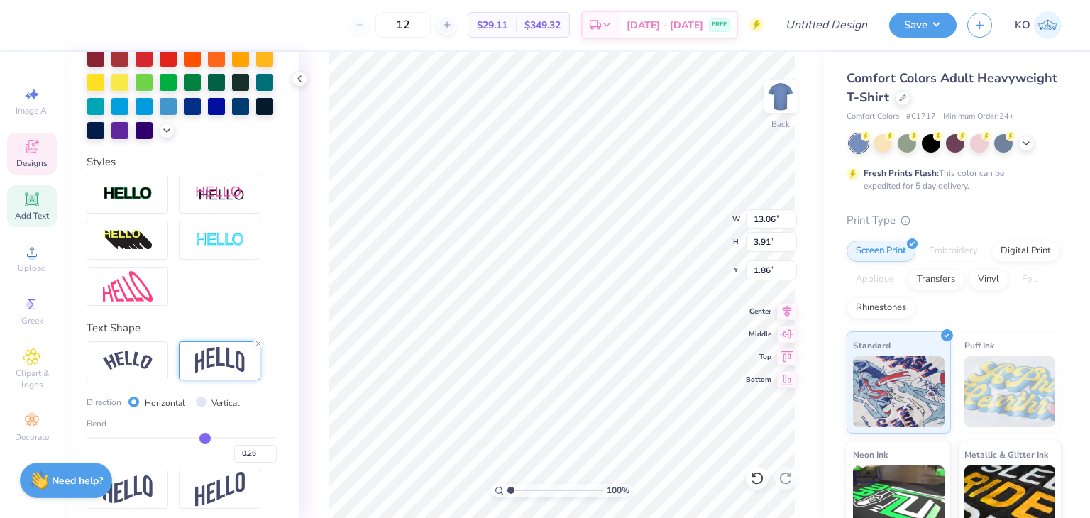
drag, startPoint x: 216, startPoint y: 459, endPoint x: 198, endPoint y: 457, distance: 18.6
type input "0.26"
click at [198, 439] on input "range" at bounding box center [182, 438] width 190 height 2
type input "2.70"
type input "2.46"
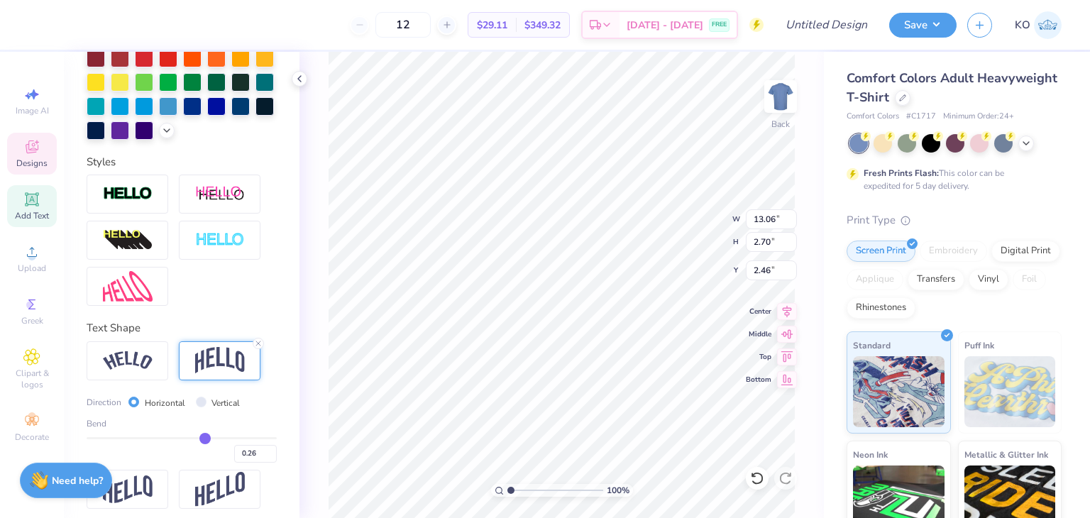
type input "0.22"
type input "0.17"
type input "0.13"
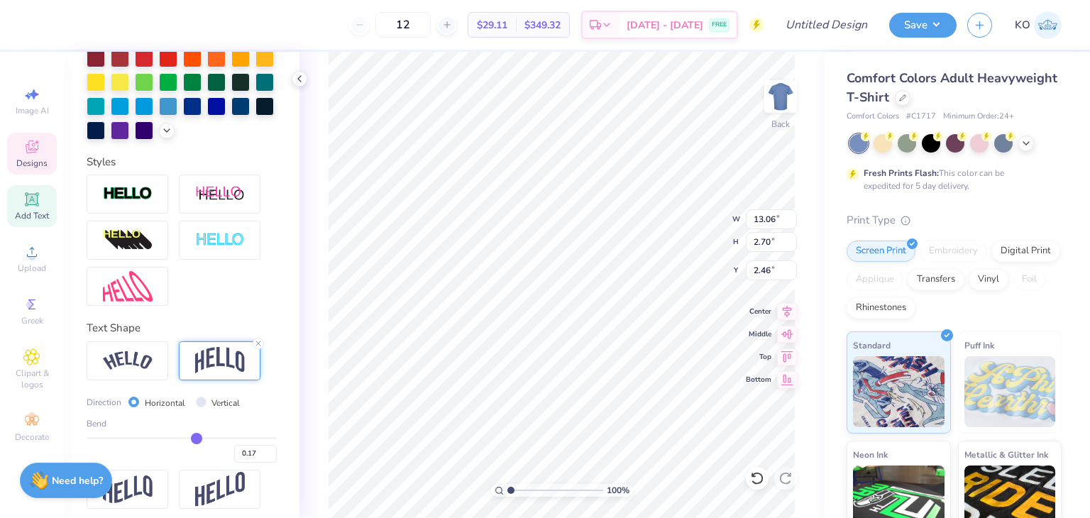
type input "0.13"
type input "0.1"
type input "0.10"
type input "0.07"
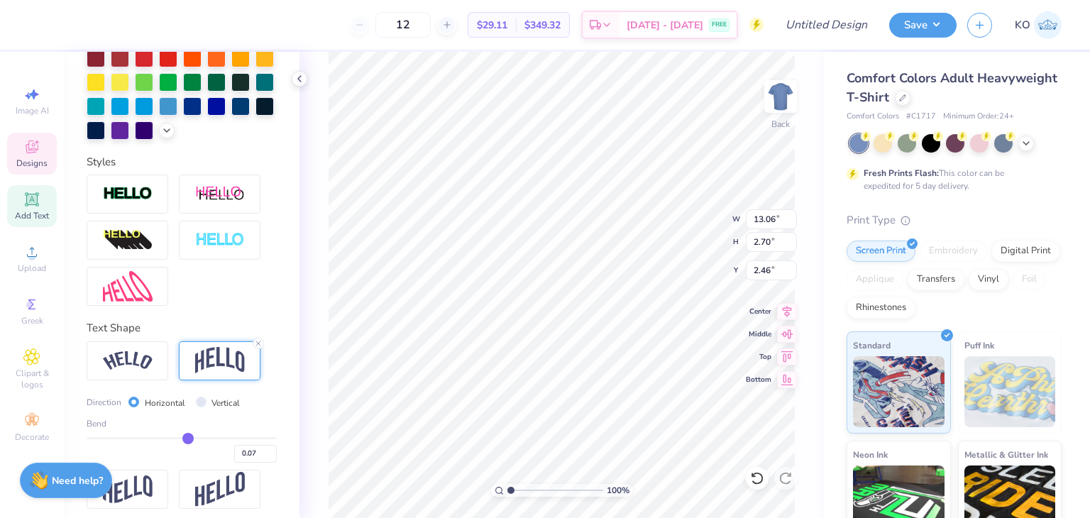
type input "0.05"
type input "0.04"
type input "0.03"
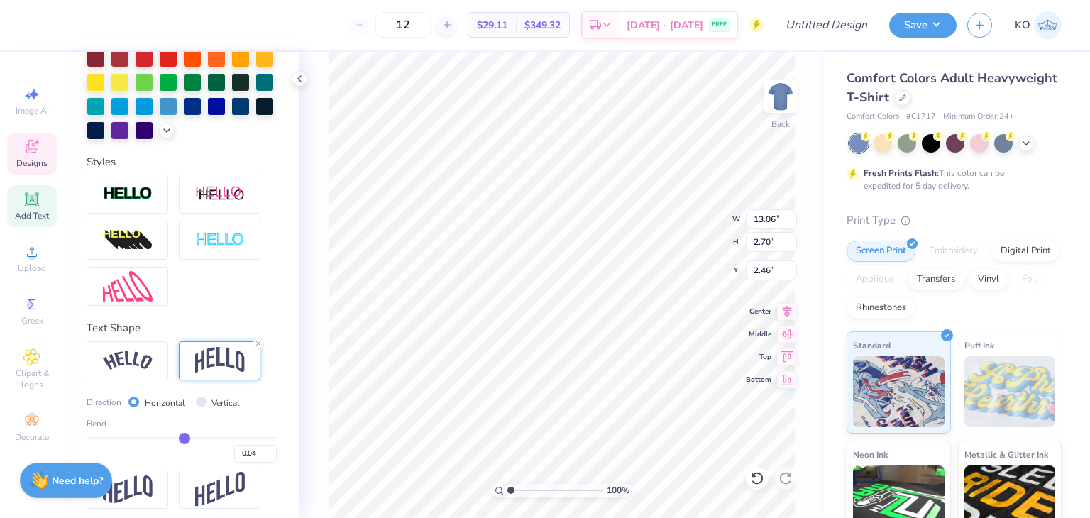
type input "0.03"
type input "0.02"
type input "0.01"
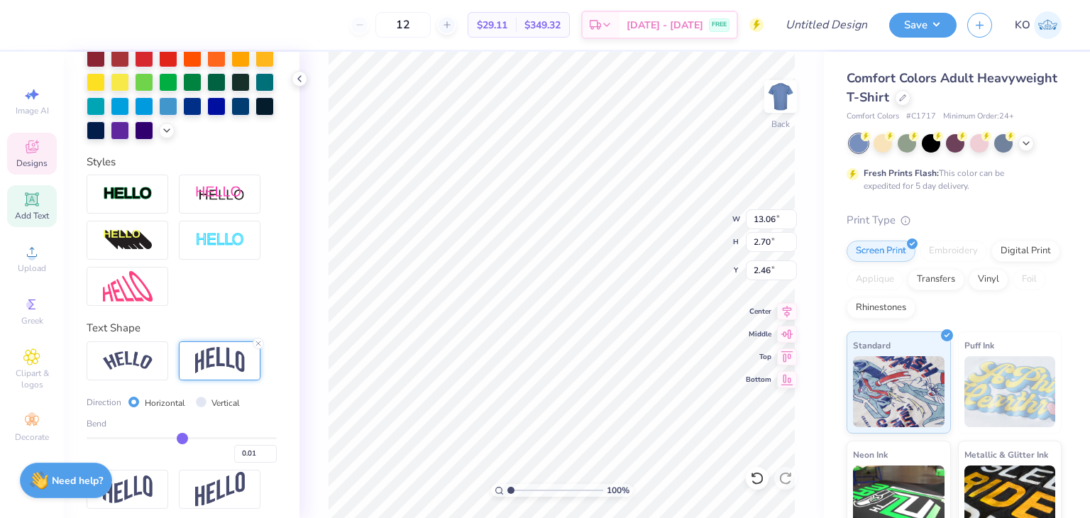
type input "0"
type input "0.00"
type input "-0.02"
type input "-0.03"
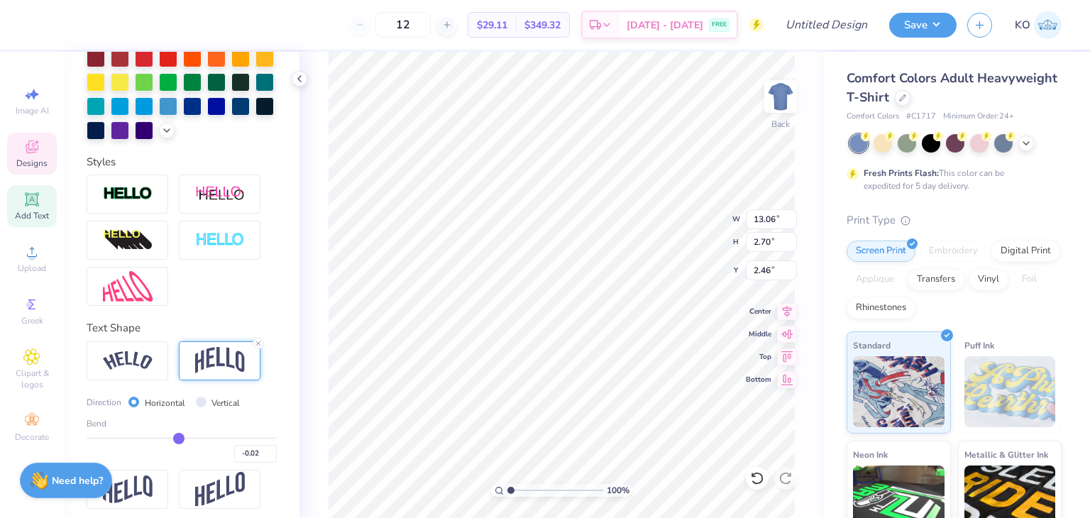
type input "-0.03"
type input "-0.05"
type input "-0.06"
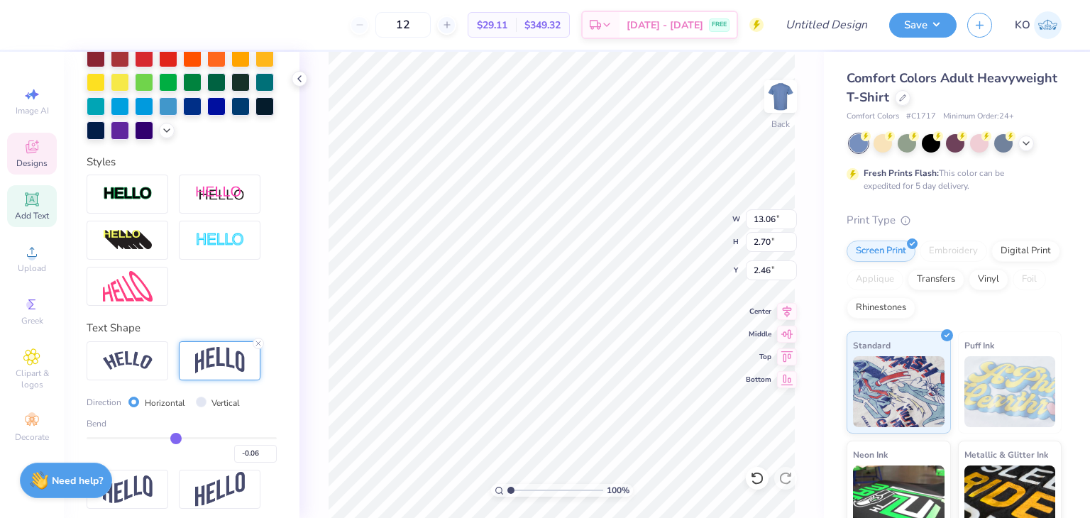
type input "-0.07"
drag, startPoint x: 197, startPoint y: 461, endPoint x: 170, endPoint y: 451, distance: 28.1
type input "-0.07"
click at [170, 439] on input "range" at bounding box center [182, 438] width 190 height 2
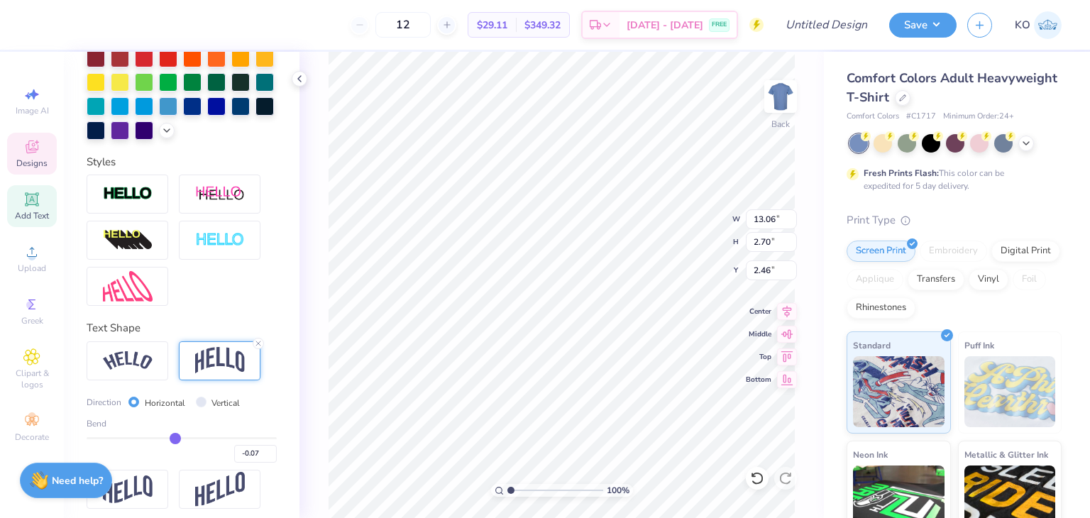
type input "2.19"
type input "2.72"
drag, startPoint x: 170, startPoint y: 451, endPoint x: 179, endPoint y: 449, distance: 8.6
click at [179, 430] on div "Bend" at bounding box center [182, 423] width 190 height 13
type input "-0.08"
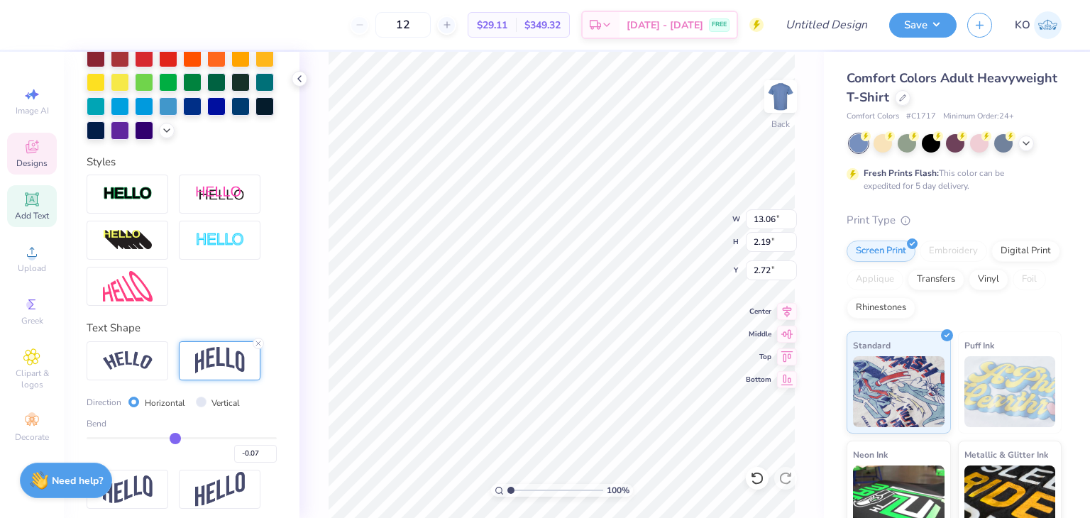
type input "-0.08"
type input "-0.06"
type input "-0.05"
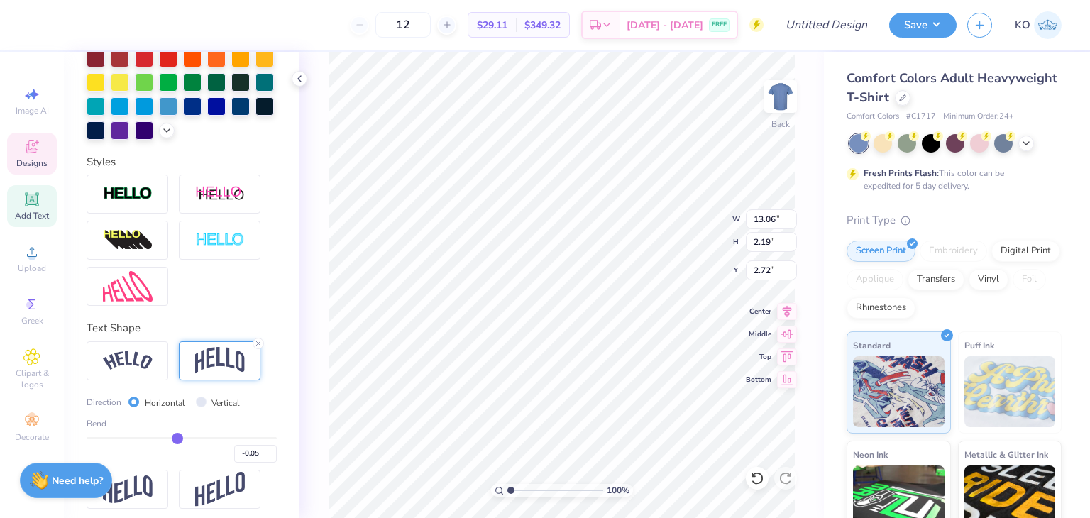
type input "-0.03"
type input "-0.02"
type input "-0.01"
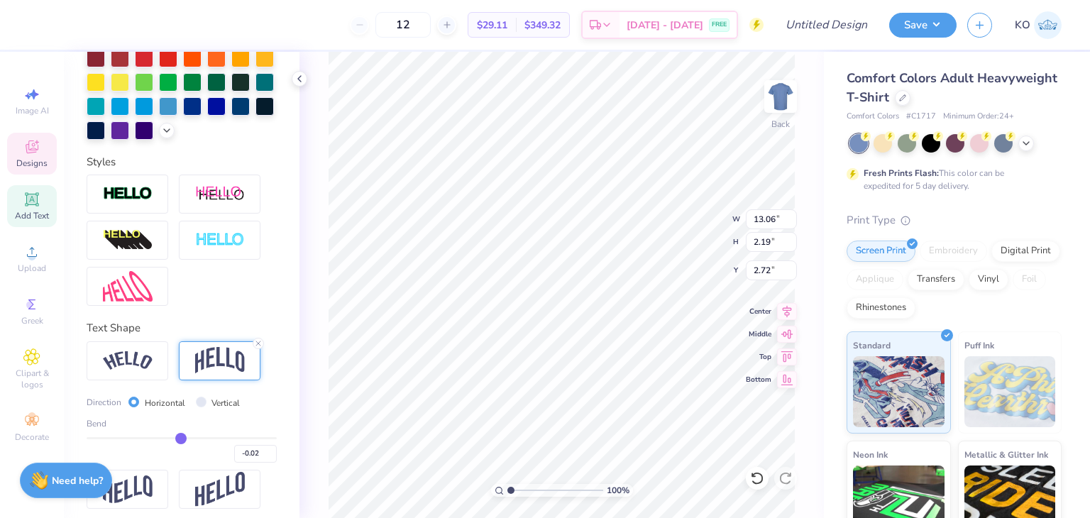
type input "-0.01"
type input "0"
type input "0.00"
type input "0.01"
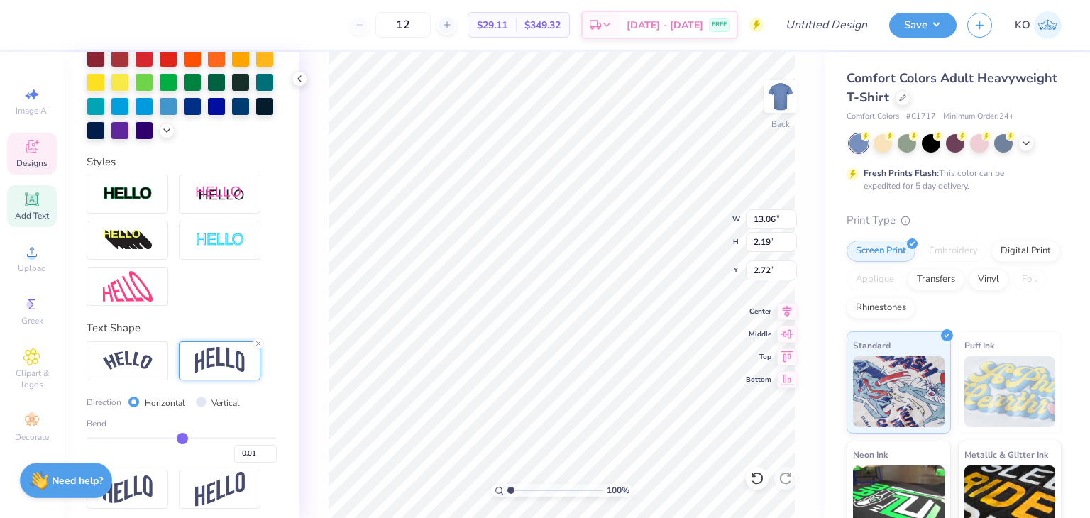
type input "0.02"
drag, startPoint x: 168, startPoint y: 464, endPoint x: 177, endPoint y: 463, distance: 9.3
type input "0.02"
click at [177, 439] on input "range" at bounding box center [182, 438] width 190 height 2
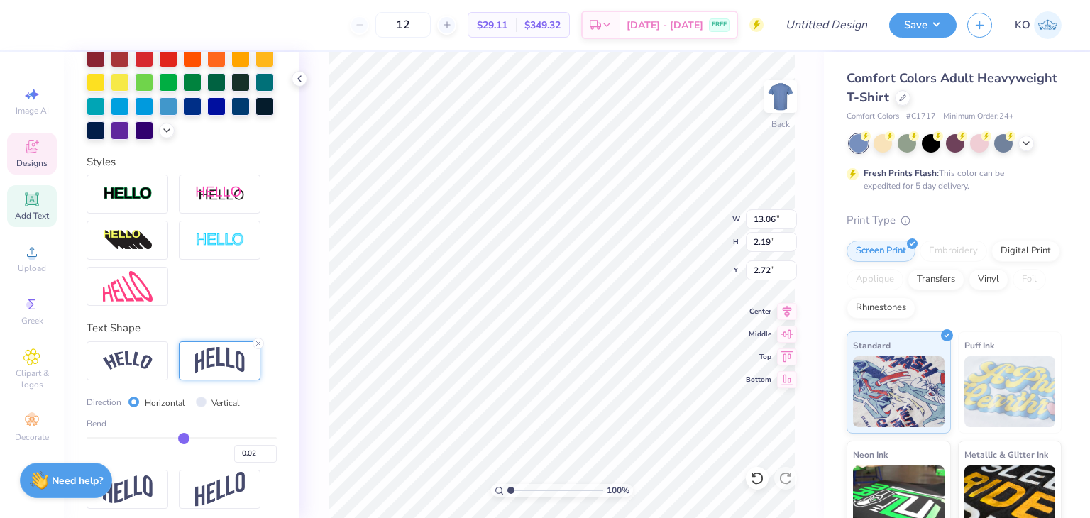
type input "1.94"
type input "2.85"
type input "0.08"
type input "0.09"
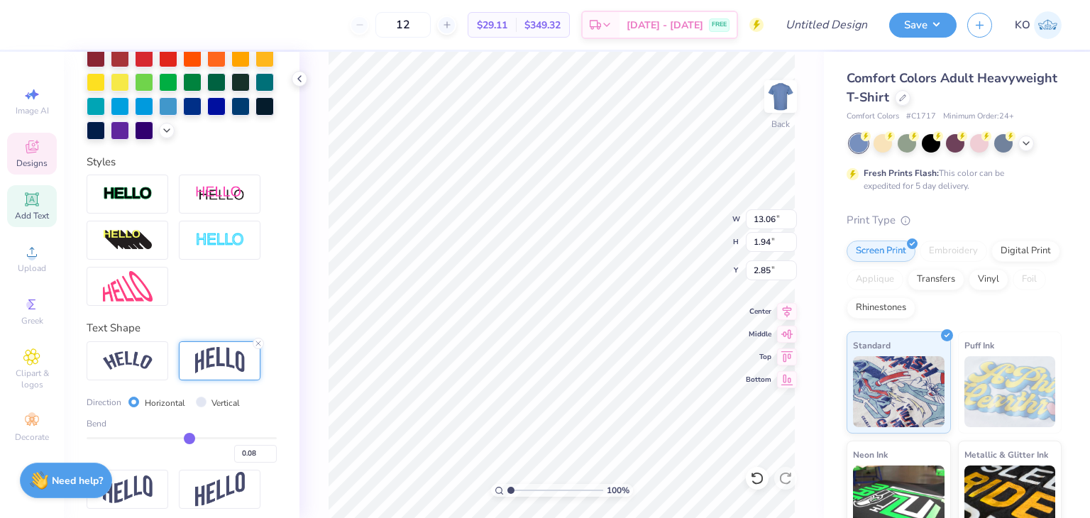
type input "0.09"
type input "0.1"
type input "0.10"
type input "0.11"
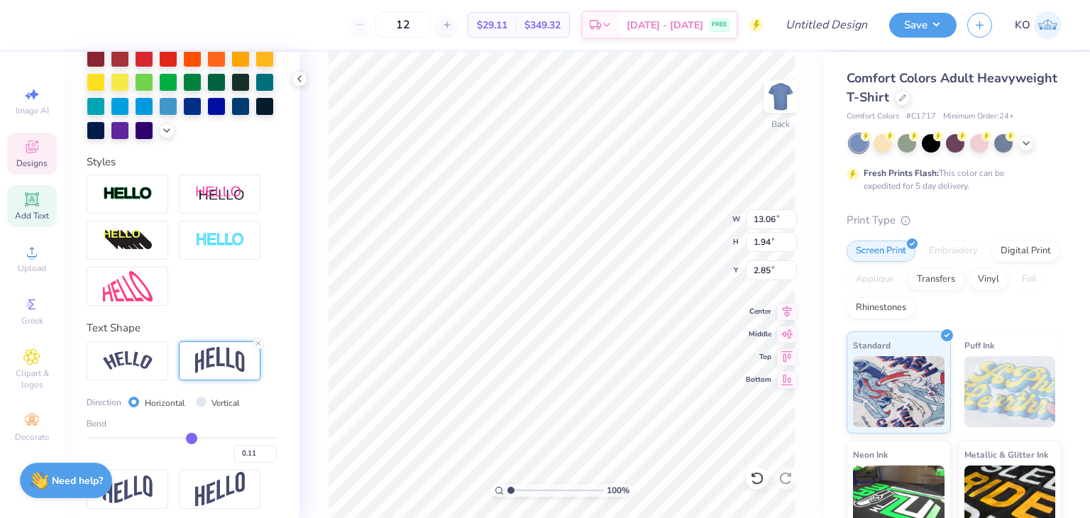
type input "0.12"
type input "0.13"
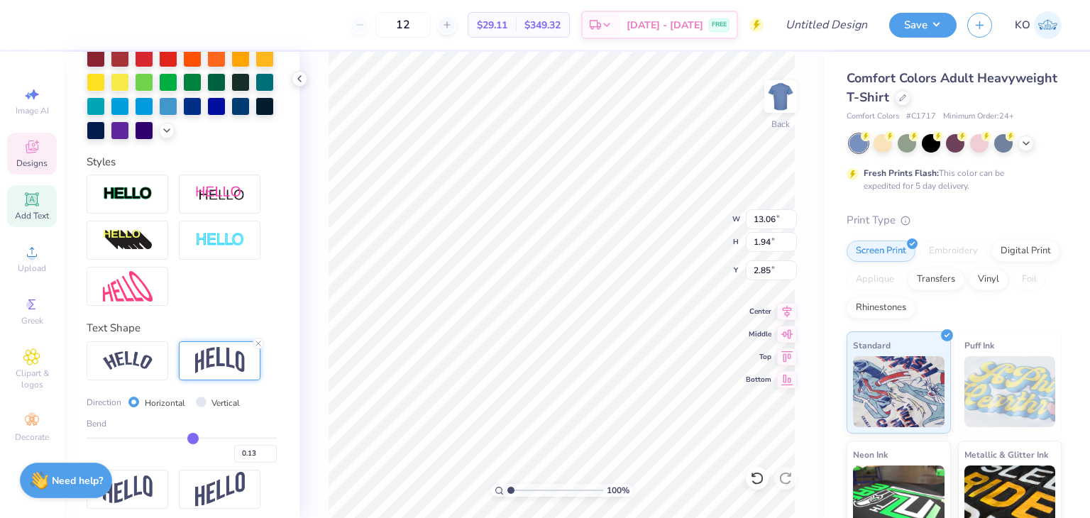
click at [187, 439] on input "range" at bounding box center [182, 438] width 190 height 2
type input "2.12"
type input "2.76"
type input "12.10"
type input "1.96"
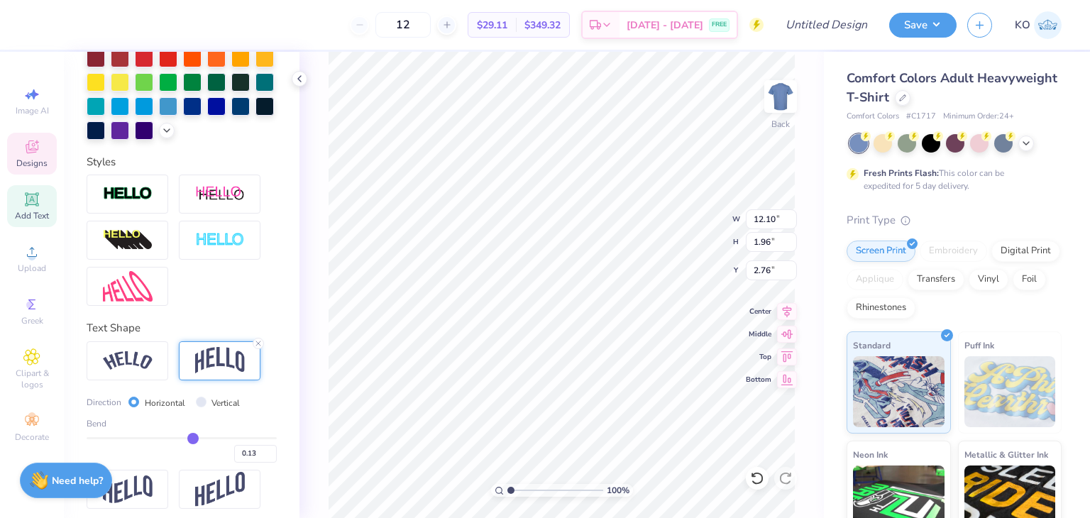
type input "3.00"
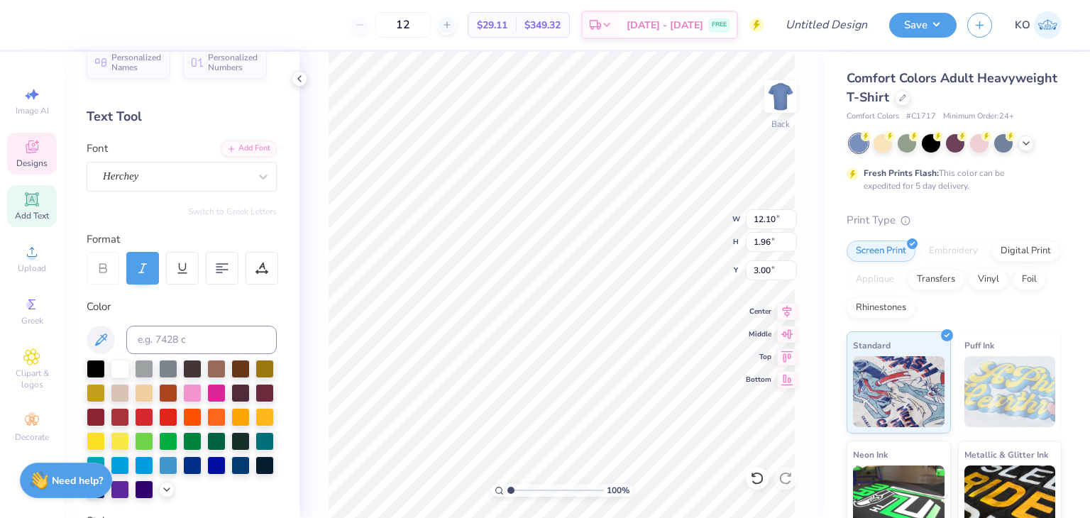
scroll to position [0, 0]
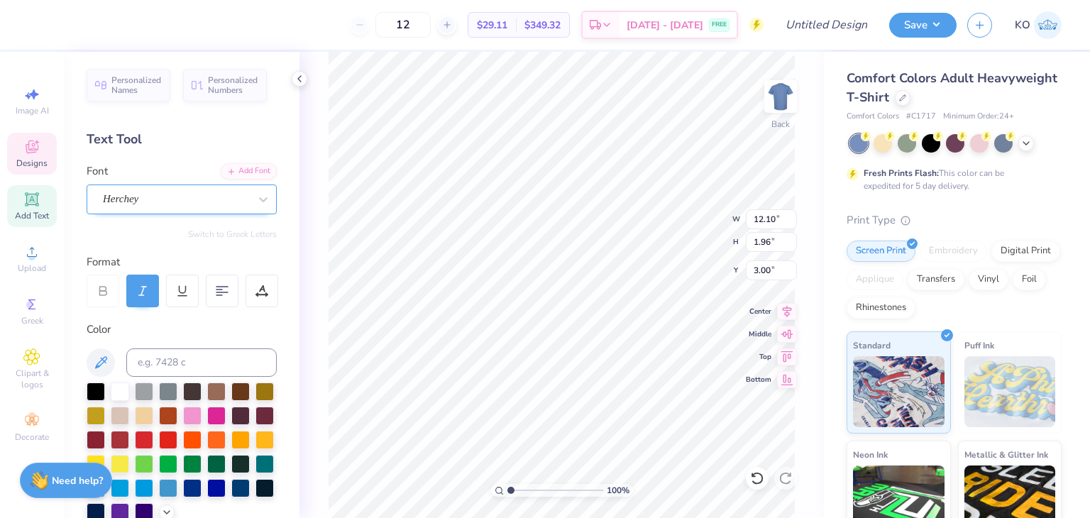
click at [161, 204] on div "Herchey" at bounding box center [175, 199] width 149 height 22
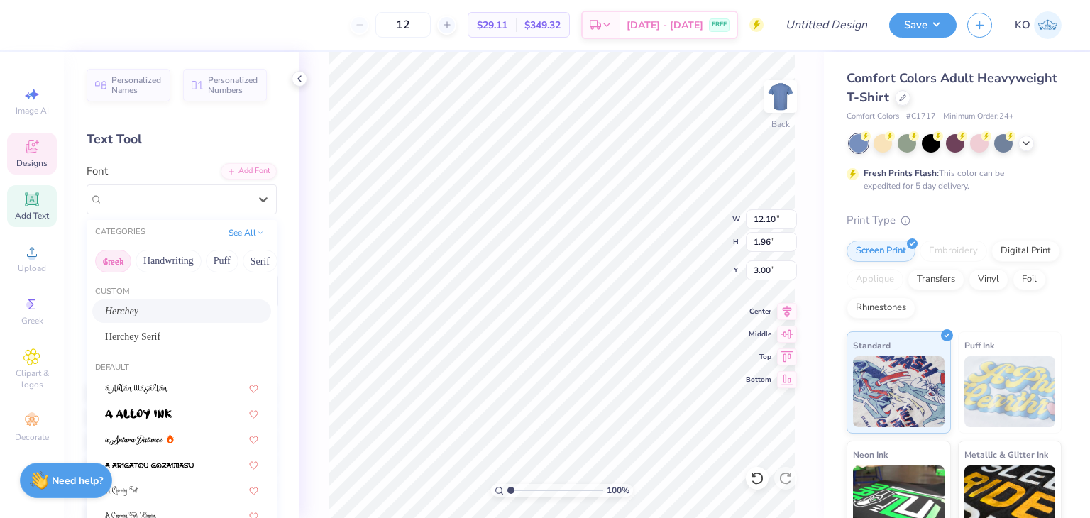
click at [115, 253] on button "Greek" at bounding box center [113, 261] width 36 height 23
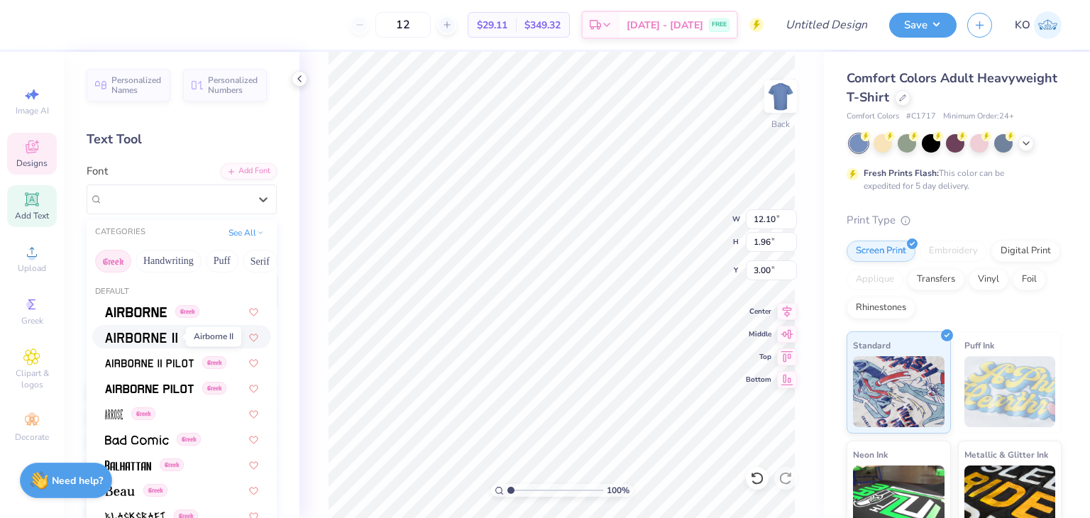
scroll to position [73, 0]
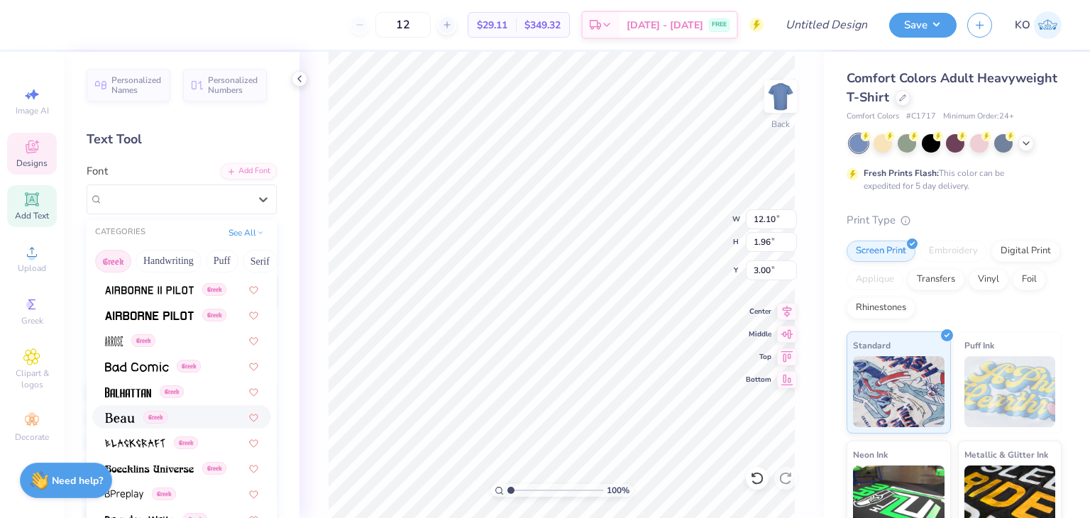
click at [118, 417] on img at bounding box center [120, 418] width 30 height 10
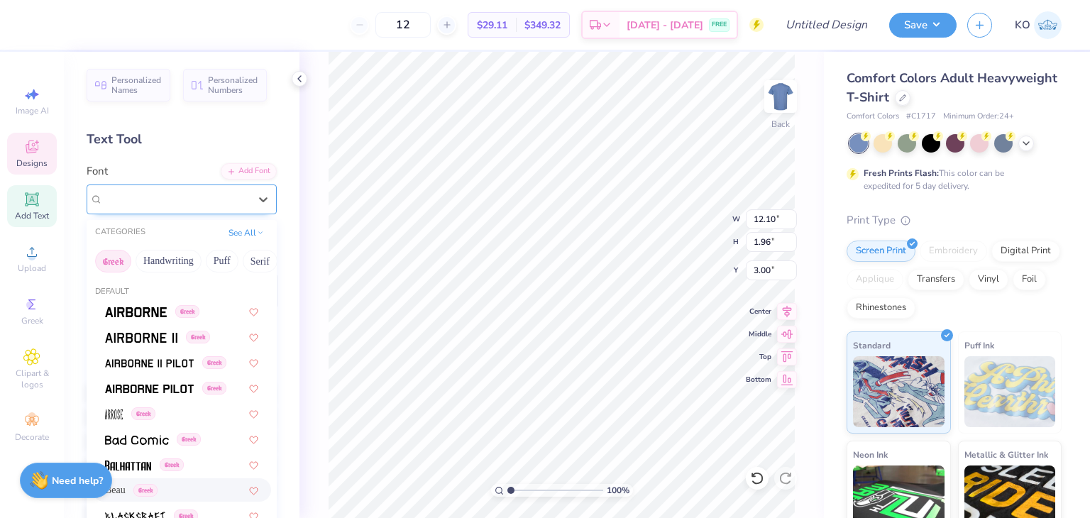
click at [182, 199] on div "Beau Greek" at bounding box center [175, 199] width 149 height 22
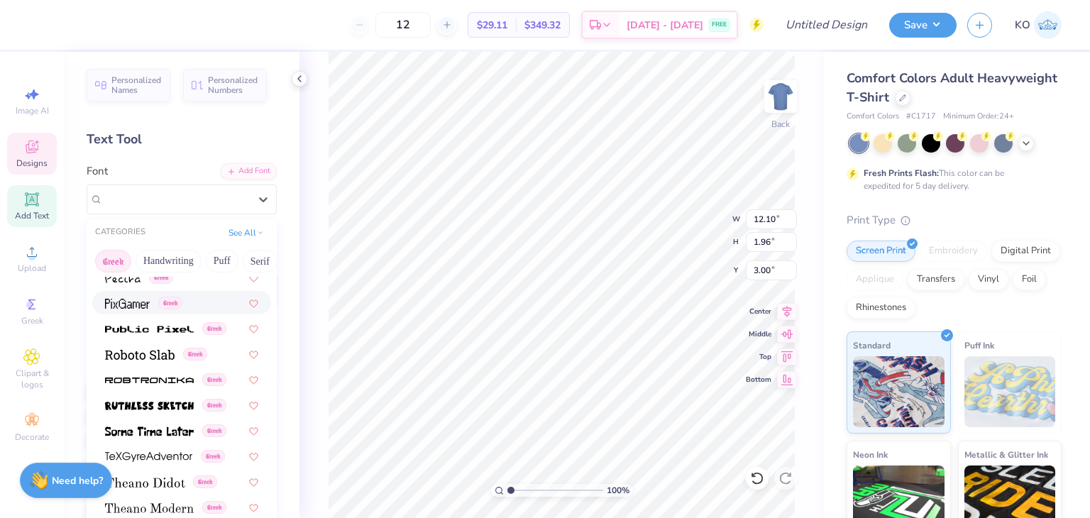
scroll to position [858, 0]
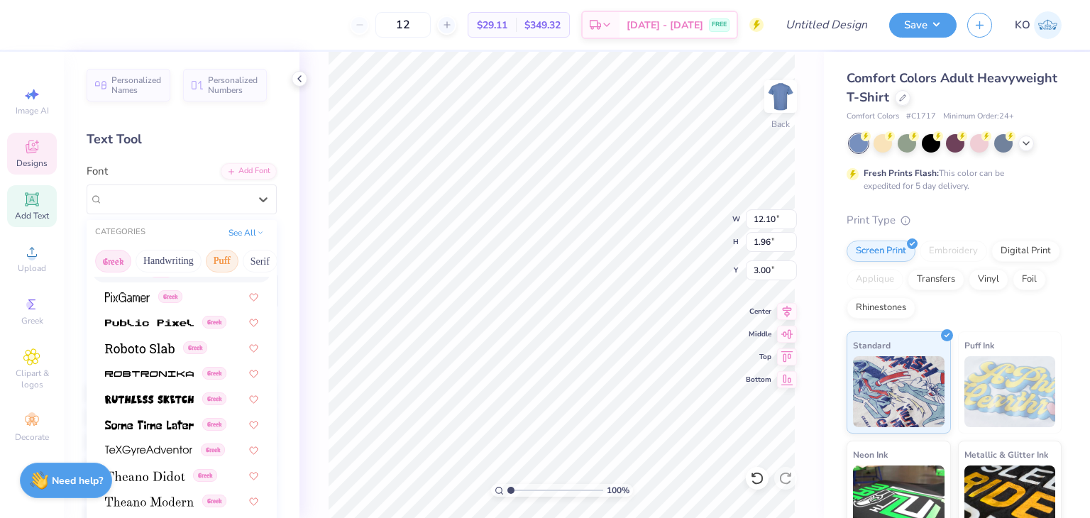
click at [215, 257] on button "Puff" at bounding box center [222, 261] width 33 height 23
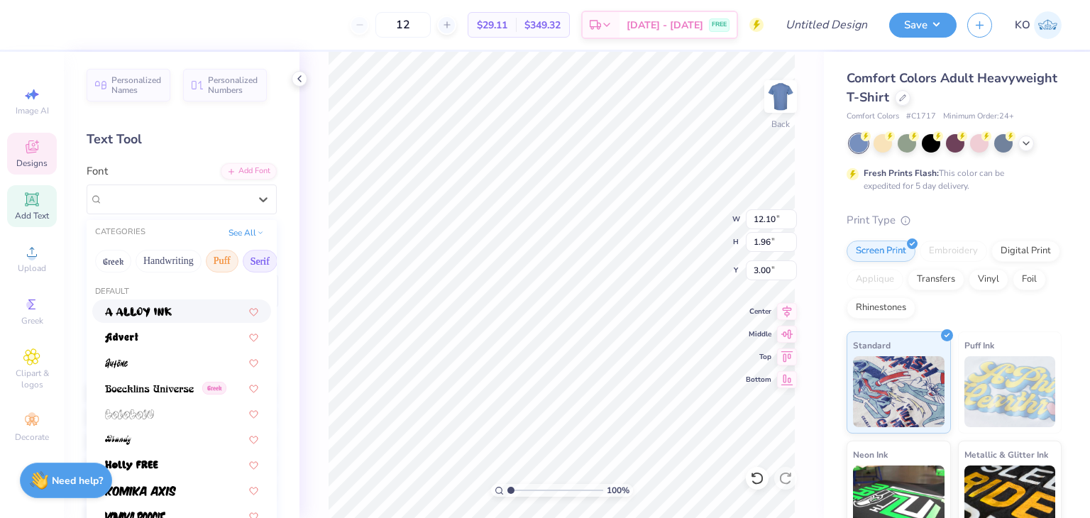
click at [258, 260] on button "Serif" at bounding box center [260, 261] width 35 height 23
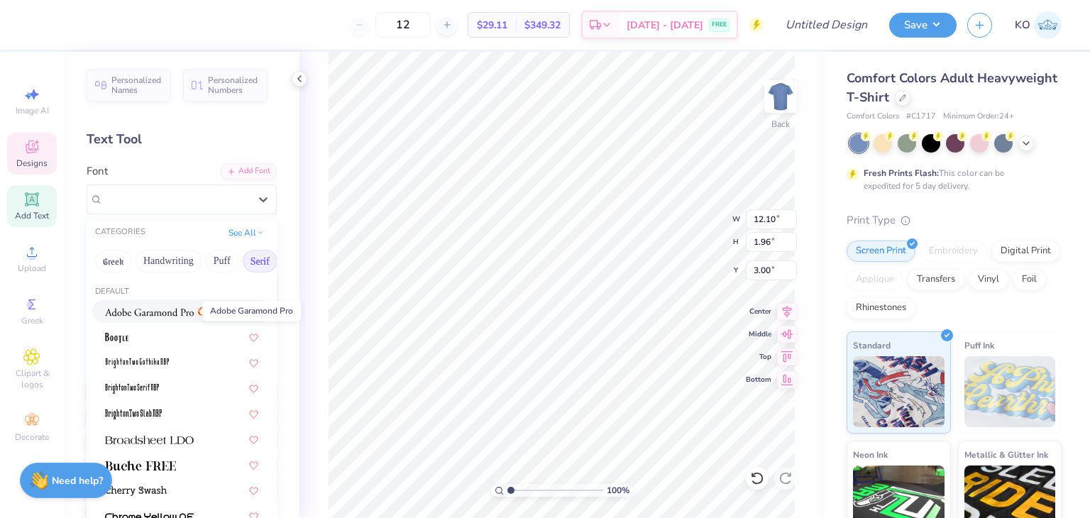
click at [167, 313] on img at bounding box center [149, 312] width 89 height 10
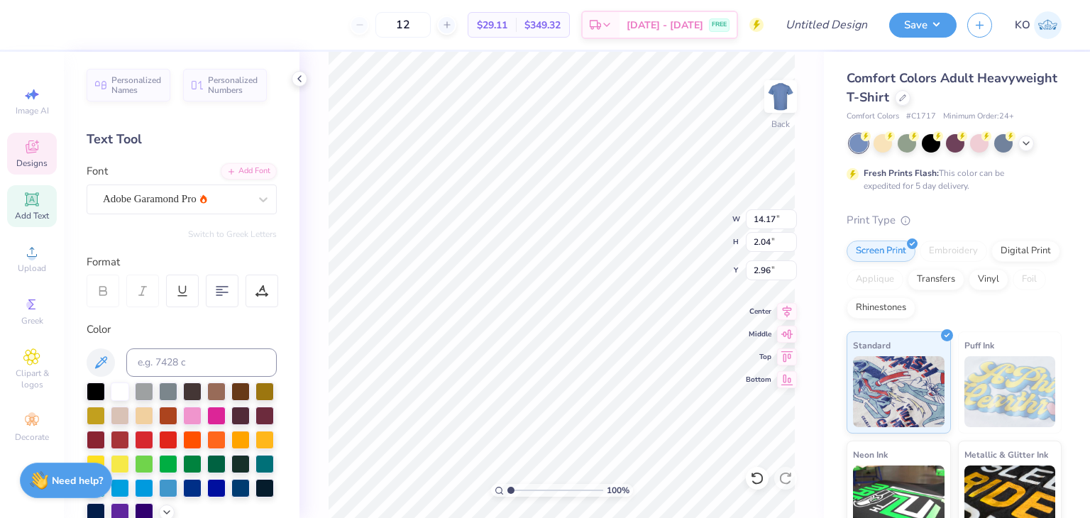
type input "12.60"
type input "1.81"
type input "3.00"
type input "5.16"
type input "0.52"
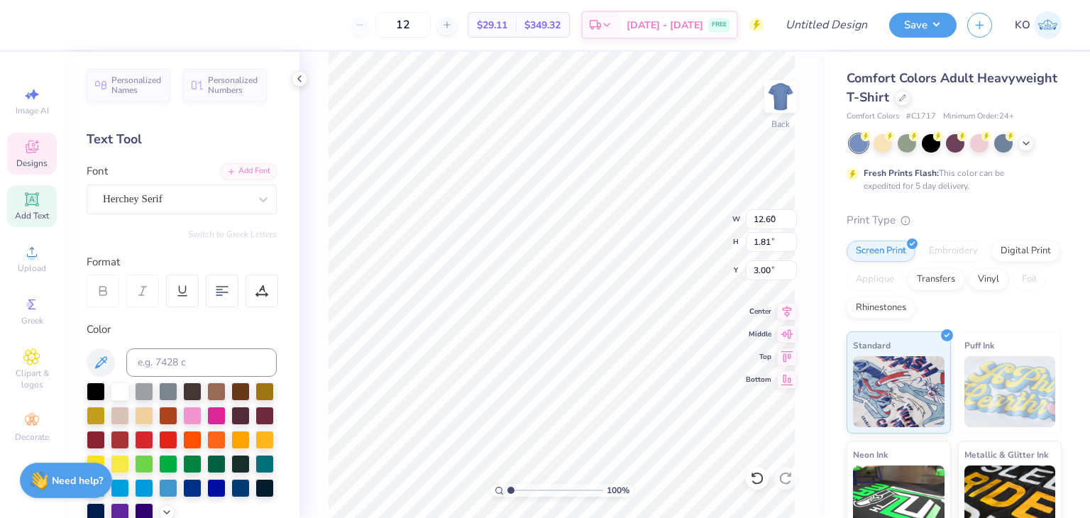
type input "5.56"
click at [181, 200] on div "Herchey Serif" at bounding box center [175, 199] width 149 height 22
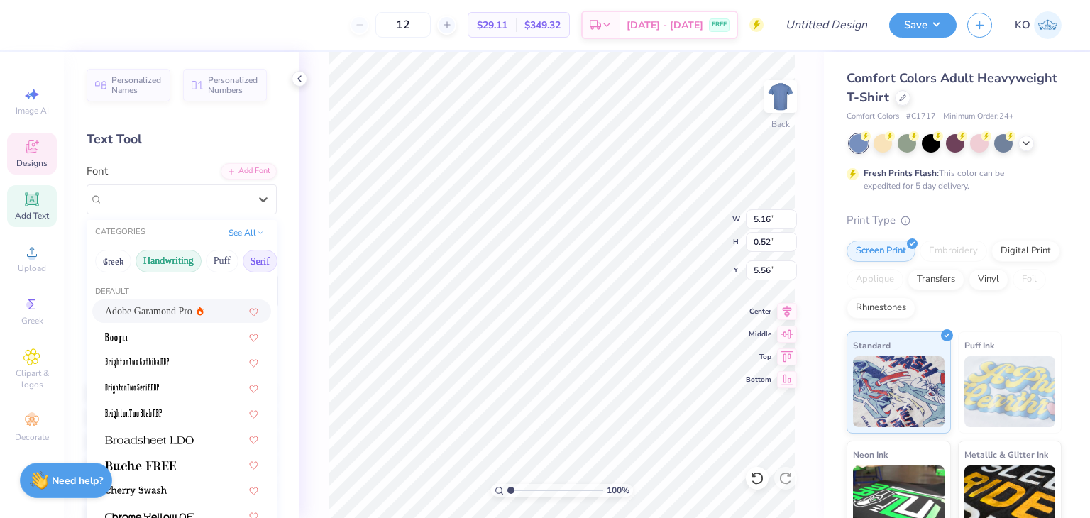
click at [173, 268] on button "Handwriting" at bounding box center [169, 261] width 66 height 23
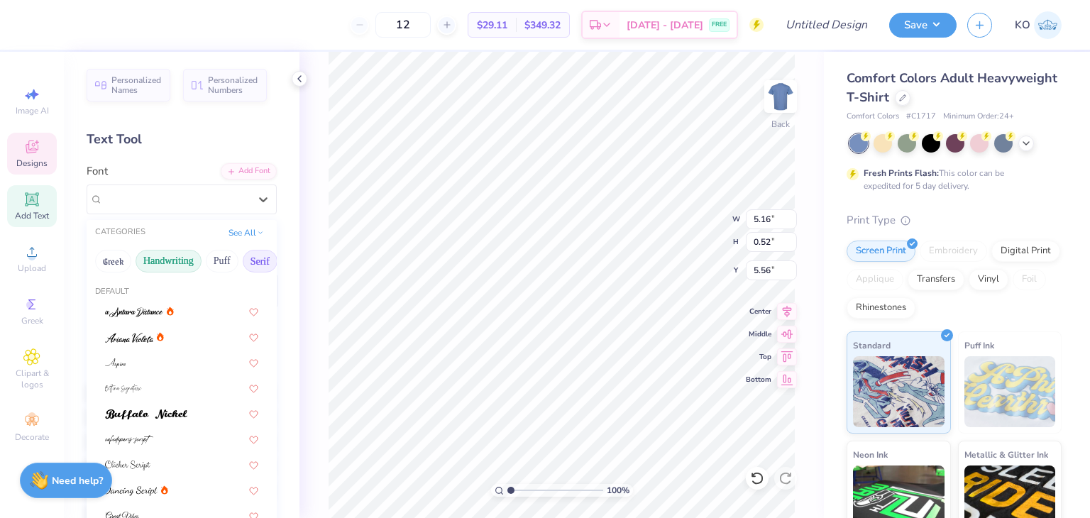
click at [251, 260] on button "Serif" at bounding box center [260, 261] width 35 height 23
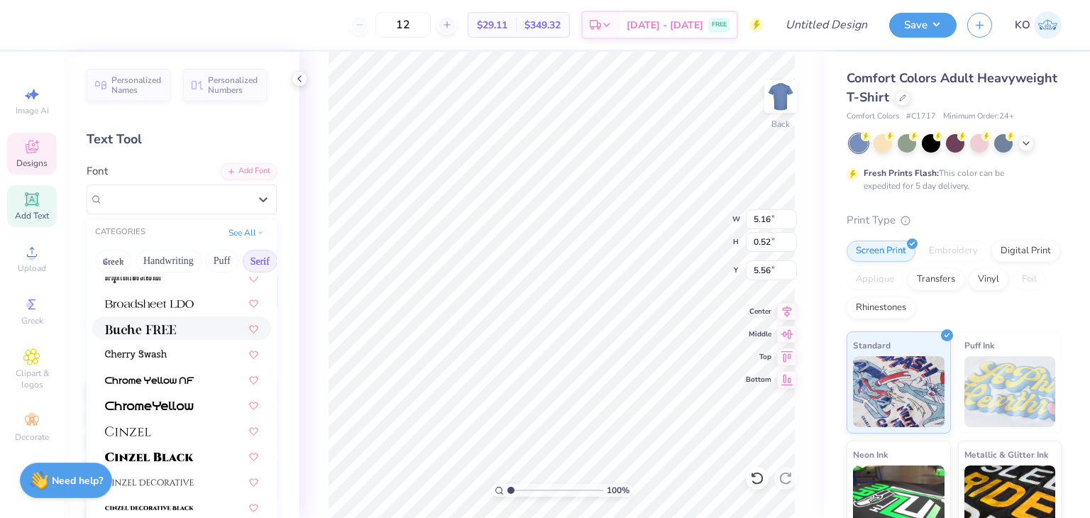
scroll to position [136, 0]
click at [113, 258] on button "Greek" at bounding box center [113, 261] width 36 height 23
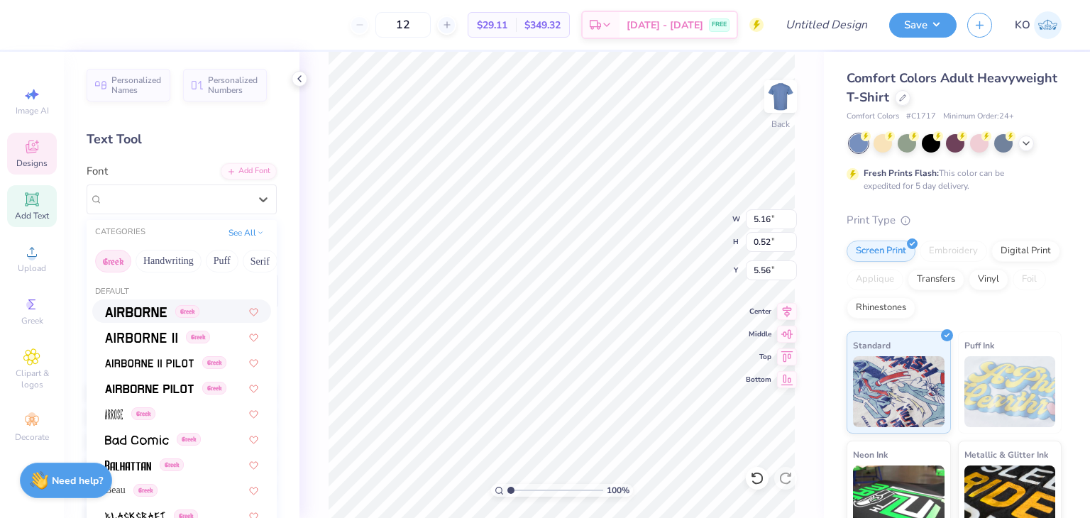
click at [142, 309] on img at bounding box center [136, 312] width 62 height 10
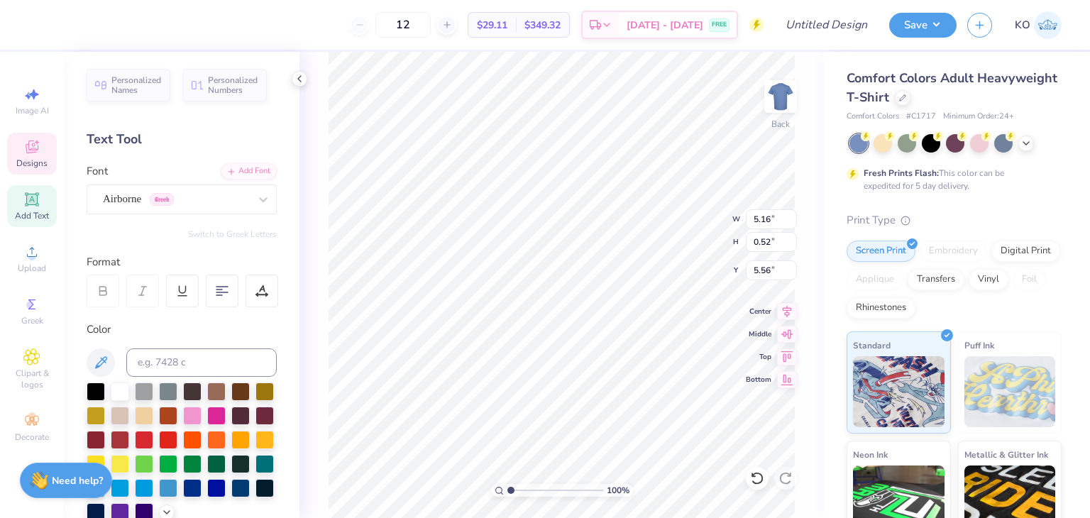
type input "4.93"
type input "0.55"
type input "5.53"
type input "5.83"
click at [195, 204] on div "Adobe Garamond Pro" at bounding box center [175, 199] width 149 height 22
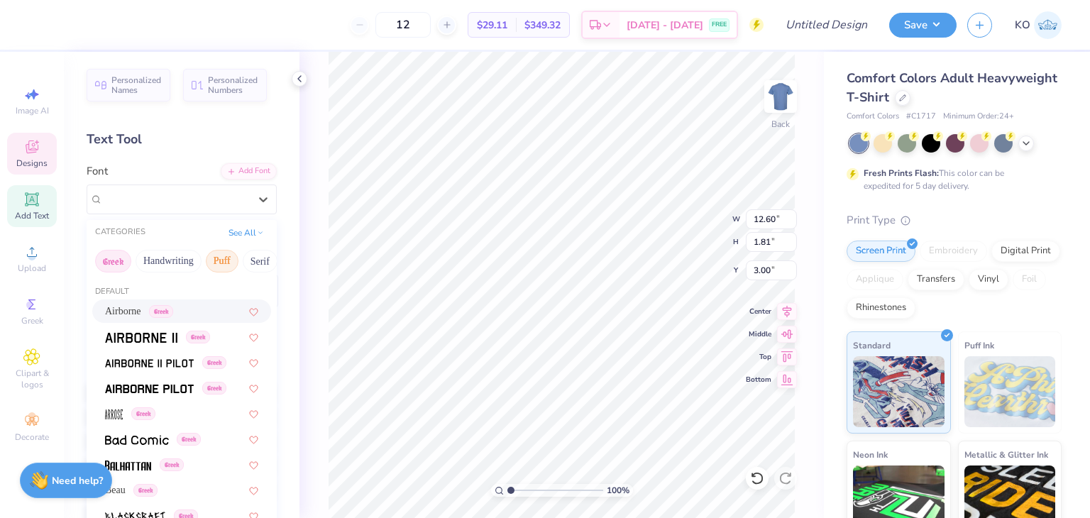
scroll to position [0, 111]
click at [202, 260] on button "Bold" at bounding box center [188, 261] width 35 height 23
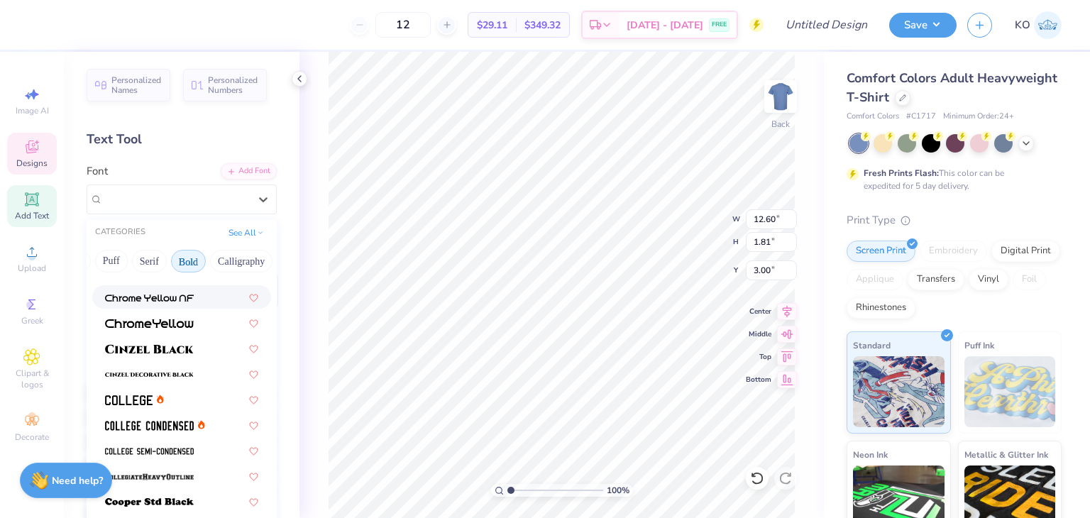
scroll to position [41, 0]
click at [128, 401] on img at bounding box center [129, 399] width 48 height 10
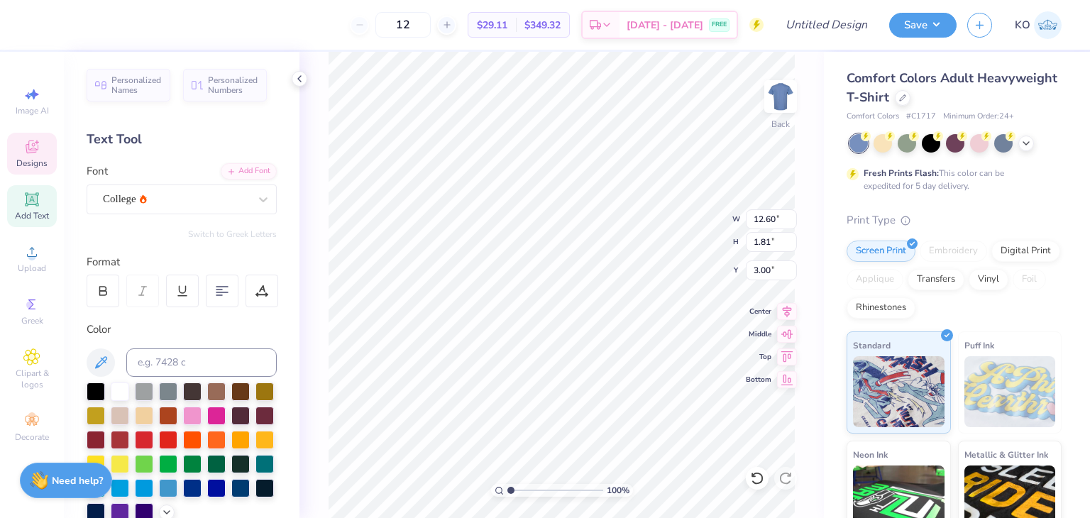
type input "13.38"
type input "1.91"
type input "2.95"
type input "3.23"
type input "5.76"
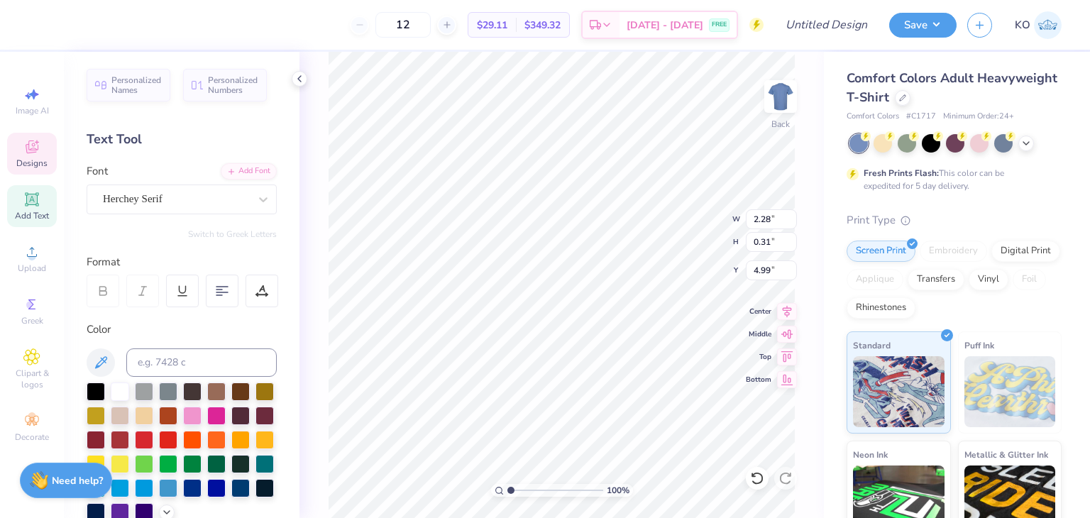
type input "13.38"
type input "1.91"
type input "3.23"
type input "12.32"
type input "1.76"
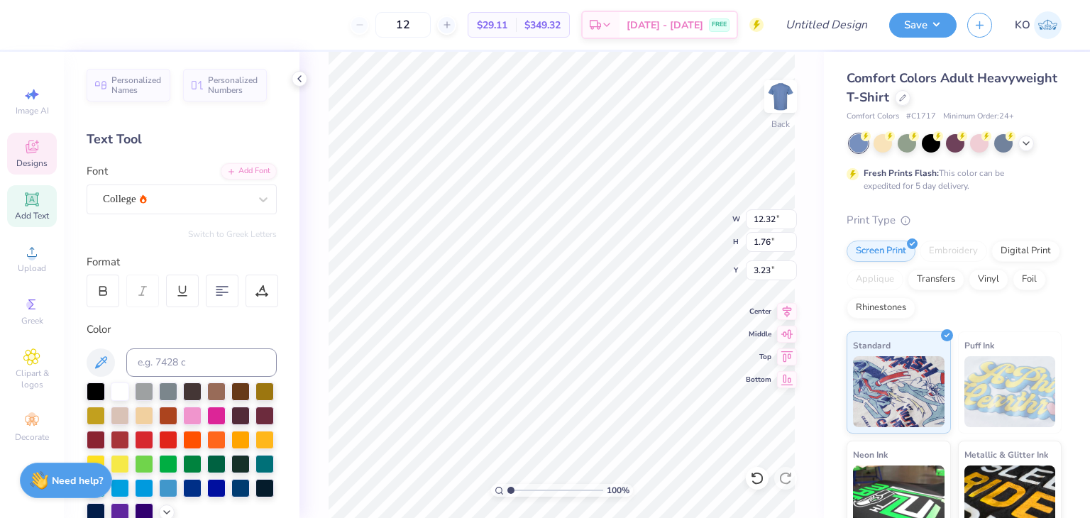
scroll to position [11, 6]
type input "3.38"
click at [35, 140] on icon at bounding box center [31, 146] width 17 height 17
type input "1.09193437056522"
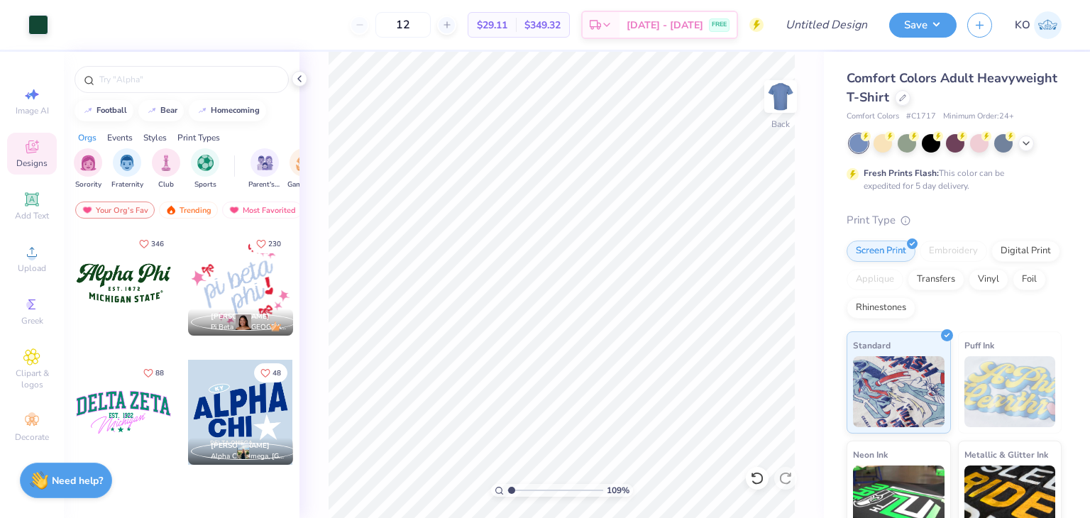
click at [122, 136] on div "Events" at bounding box center [120, 137] width 26 height 13
click at [119, 168] on div "filter for Game Day" at bounding box center [128, 161] width 28 height 28
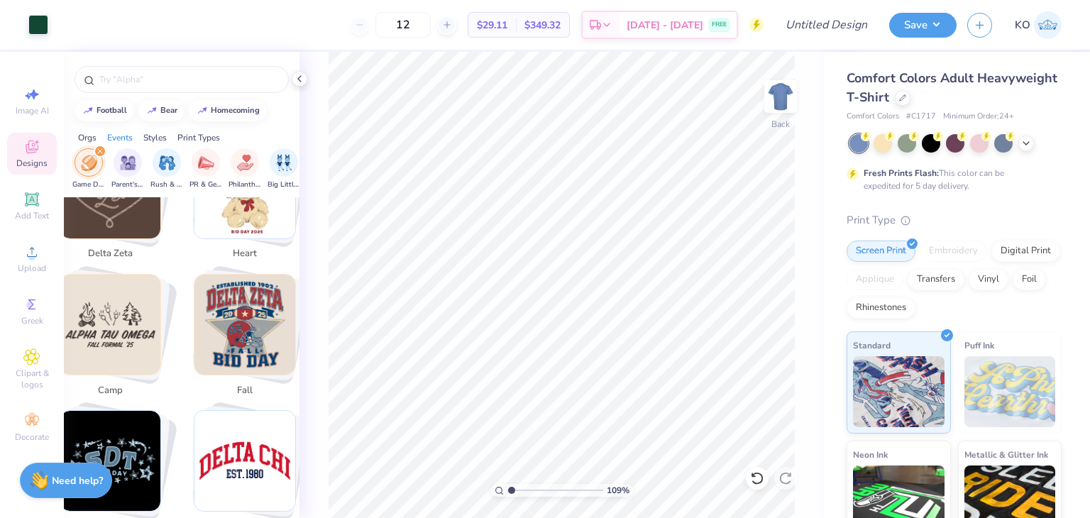
scroll to position [1304, 0]
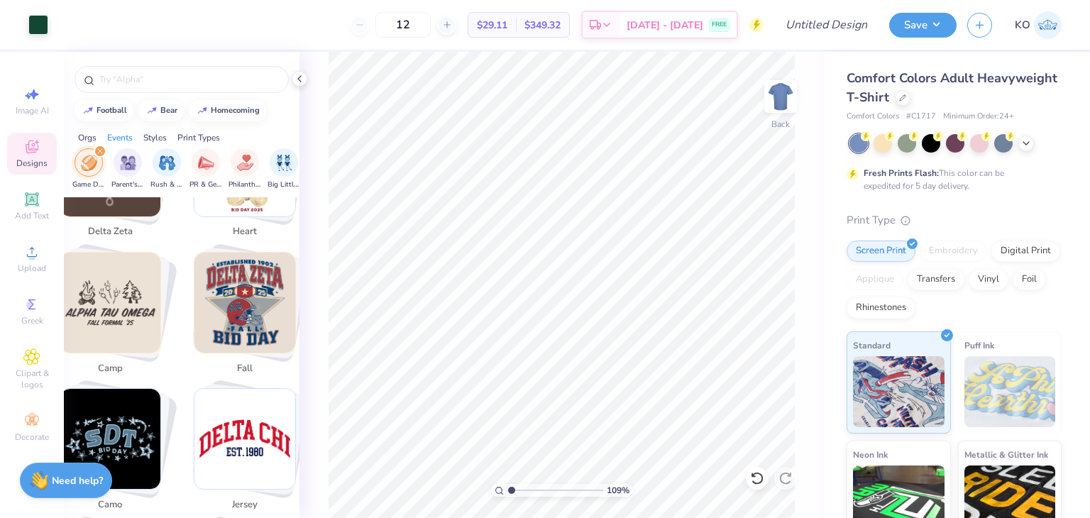
click at [135, 301] on img "Stack Card Button camp" at bounding box center [110, 303] width 101 height 101
type input "camp"
click at [135, 301] on img "Stack Card Button camp" at bounding box center [110, 303] width 101 height 101
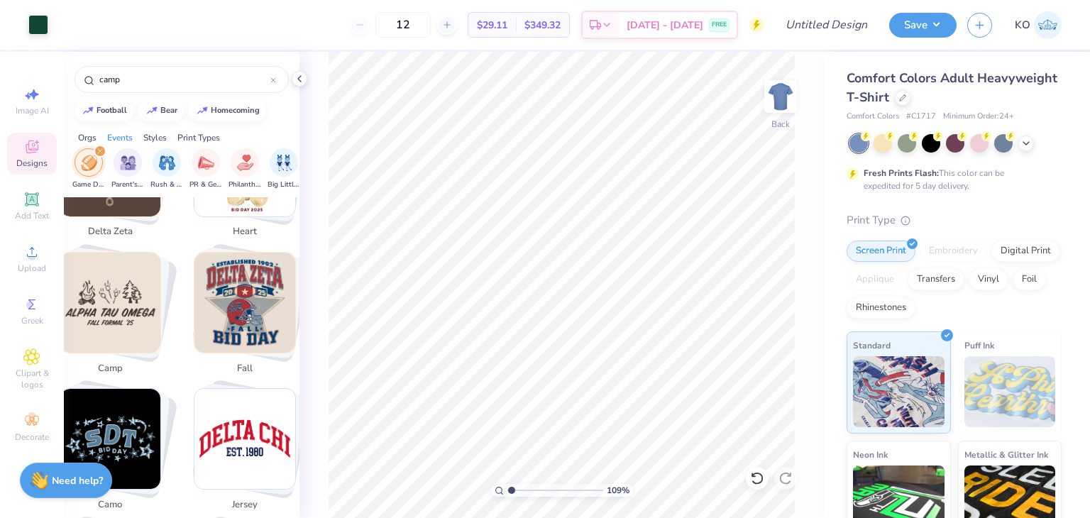
click at [135, 301] on img "Stack Card Button camp" at bounding box center [110, 303] width 101 height 101
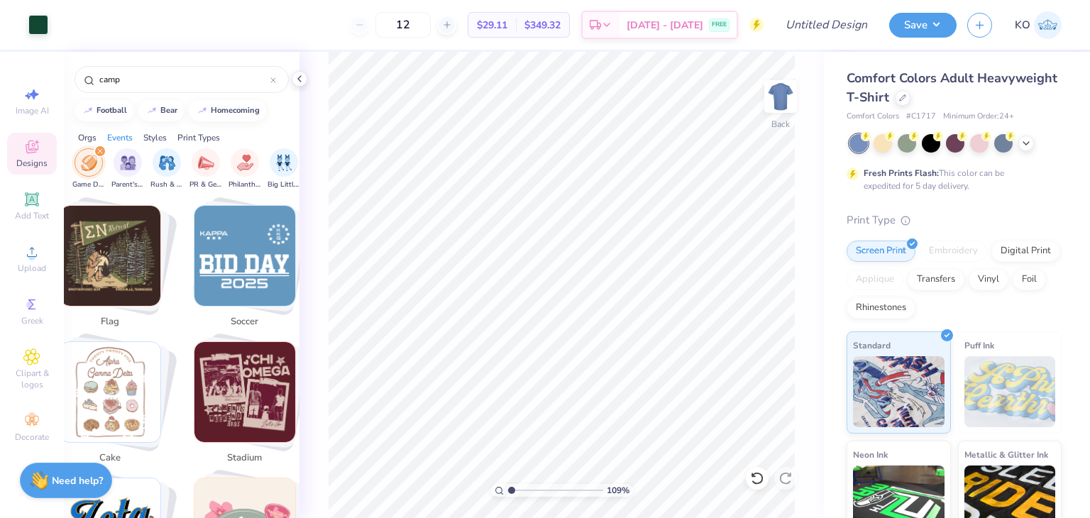
scroll to position [2854, 0]
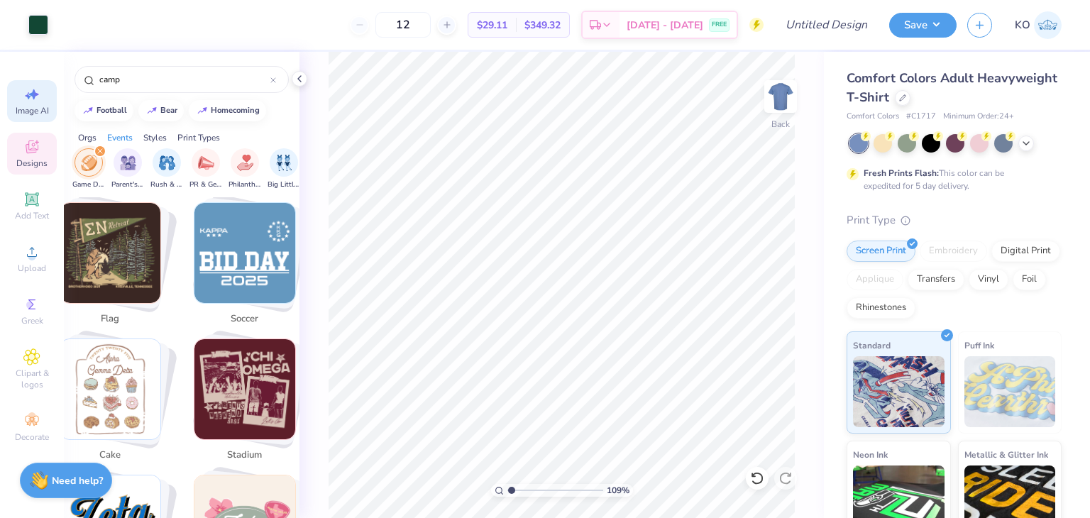
click at [37, 98] on icon at bounding box center [31, 94] width 17 height 17
type input "1.09193437056522"
select select "4"
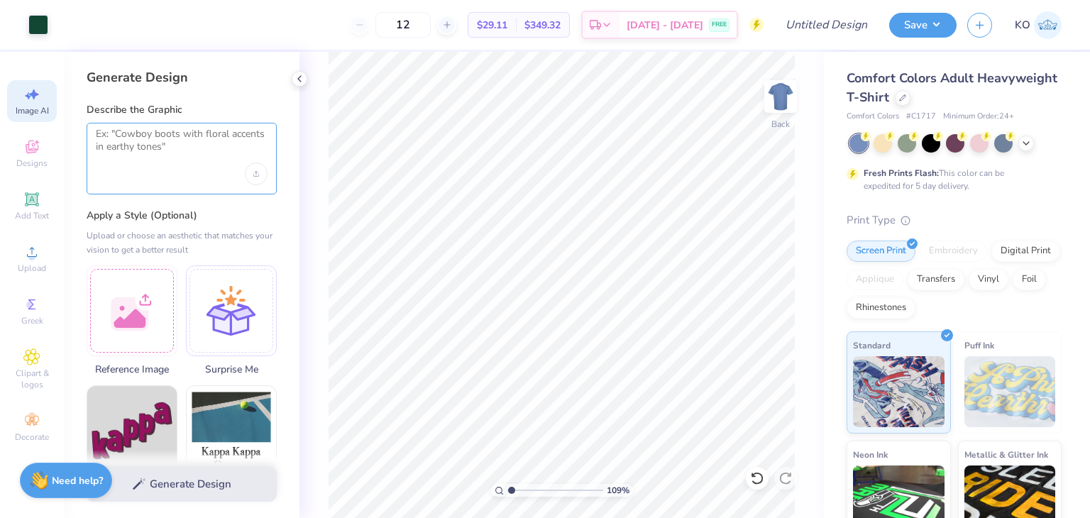
click at [165, 157] on textarea at bounding box center [182, 145] width 172 height 35
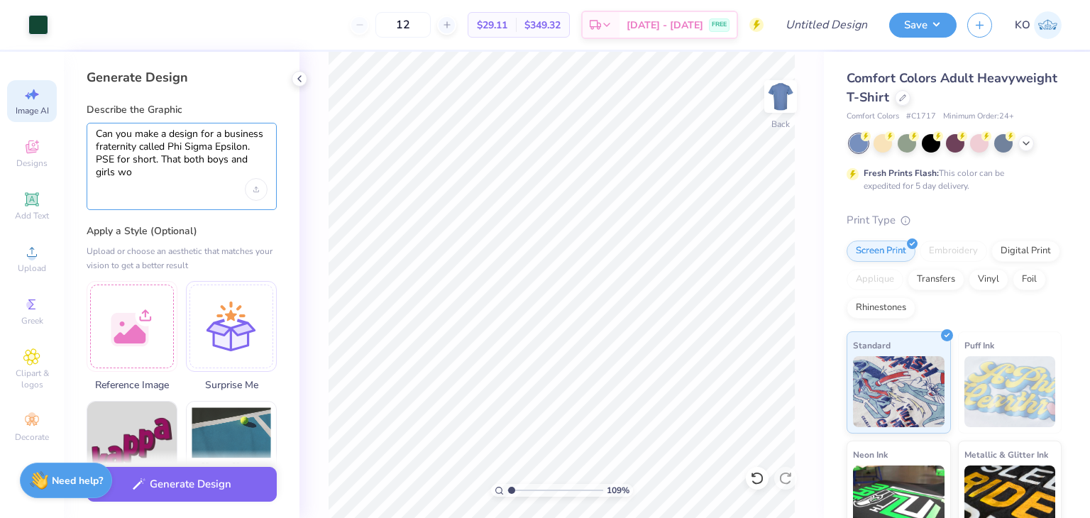
scroll to position [0, 0]
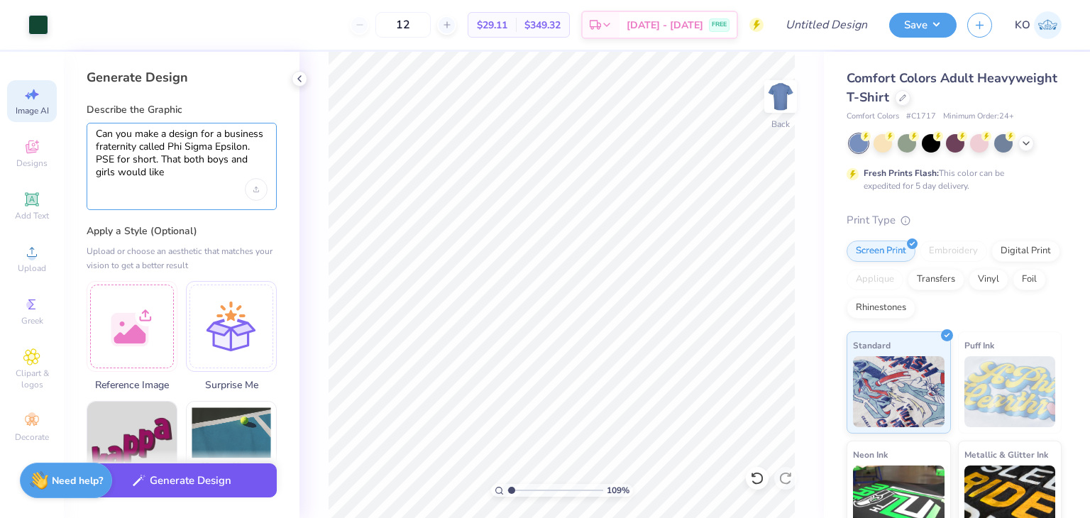
type textarea "Can you make a design for a business fraternity called Phi Sigma Epsilon. PSE f…"
click at [212, 476] on button "Generate Design" at bounding box center [182, 480] width 190 height 35
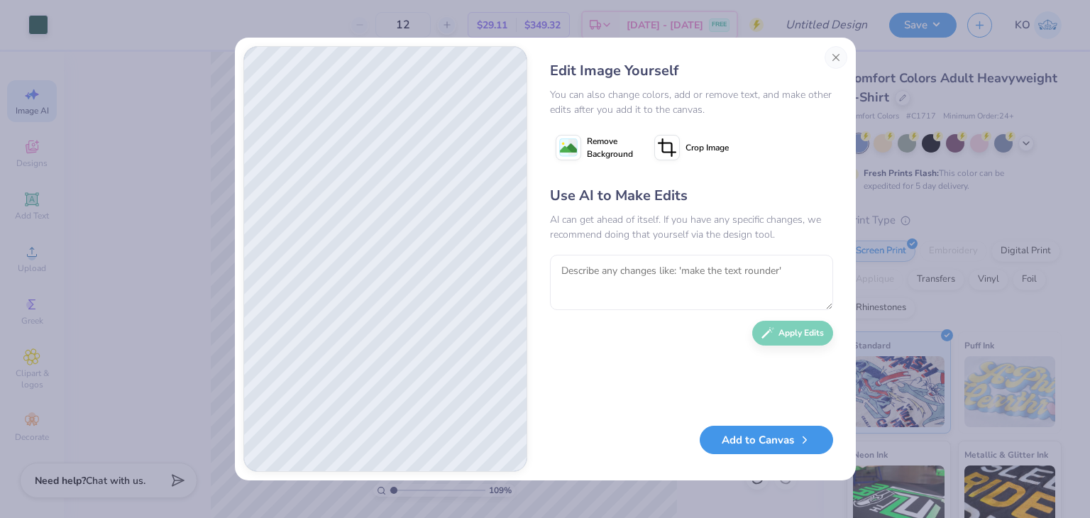
click at [769, 446] on button "Add to Canvas" at bounding box center [766, 440] width 133 height 29
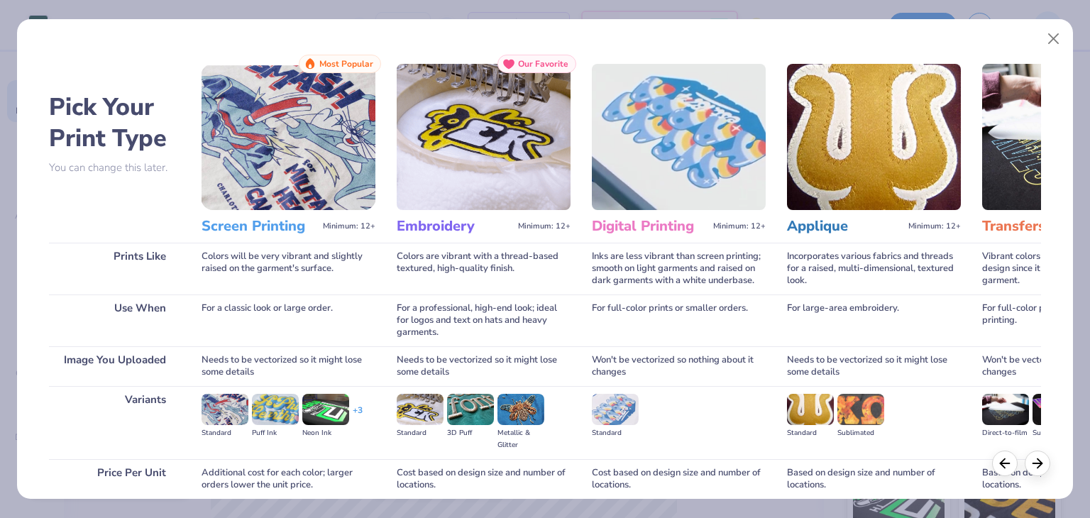
scroll to position [119, 0]
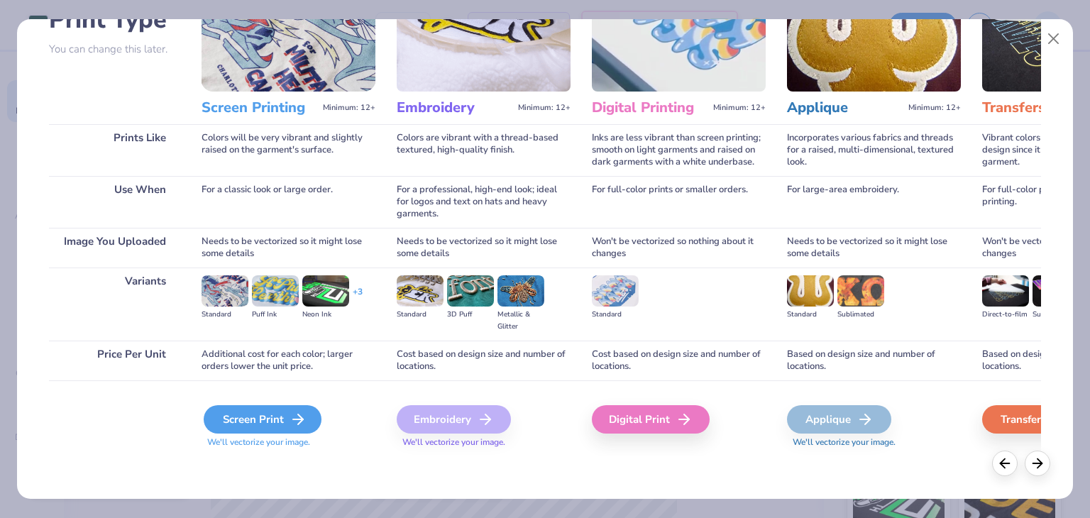
click at [285, 415] on div "Screen Print" at bounding box center [263, 419] width 118 height 28
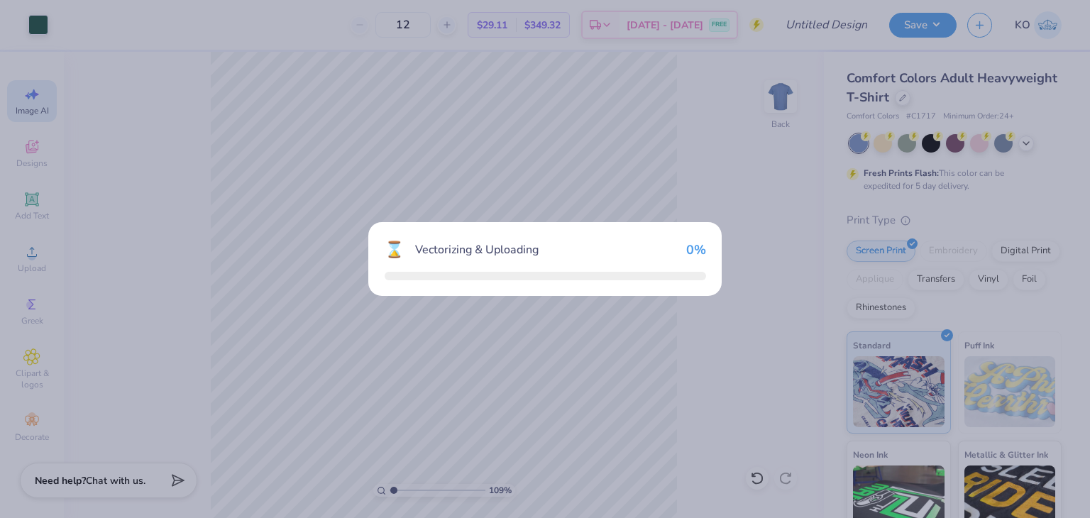
type input "1.09193437056522"
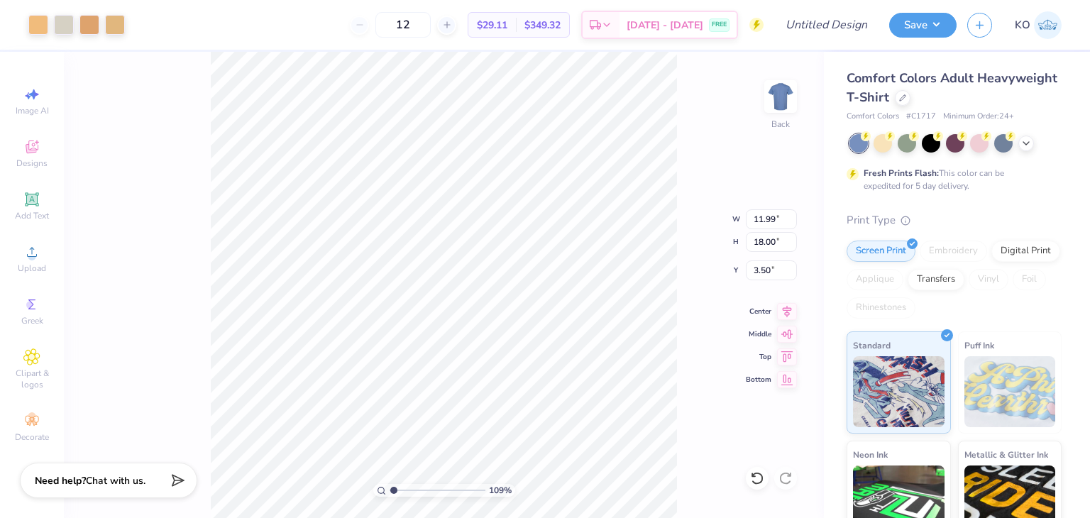
type input "1.09193437056522"
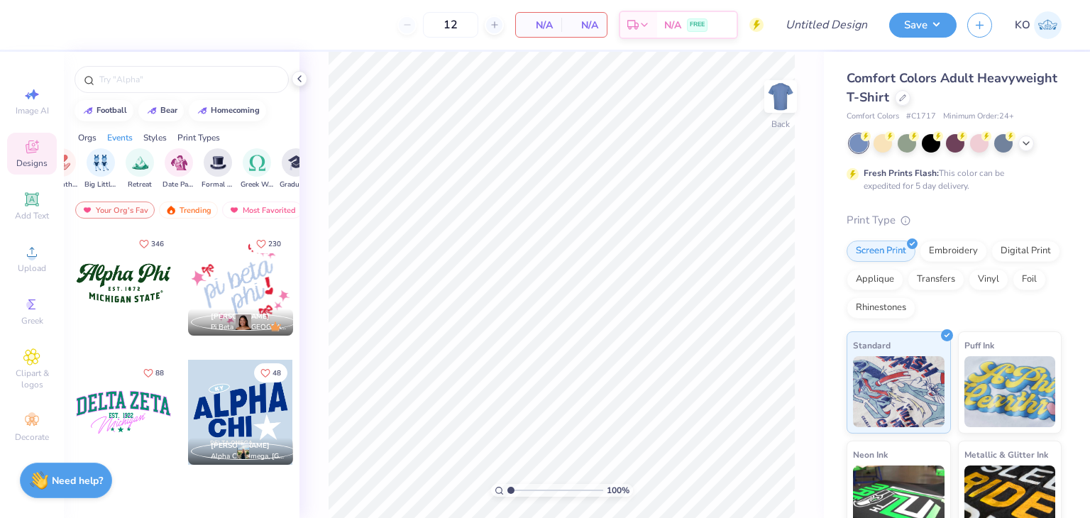
scroll to position [0, 345]
click at [159, 160] on img "filter for Retreat" at bounding box center [154, 161] width 16 height 16
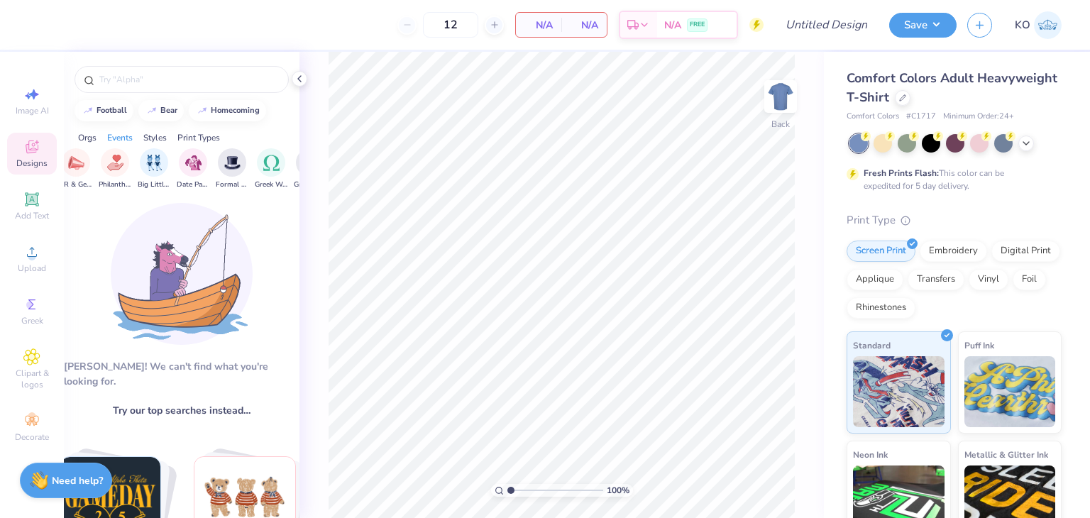
scroll to position [0, 0]
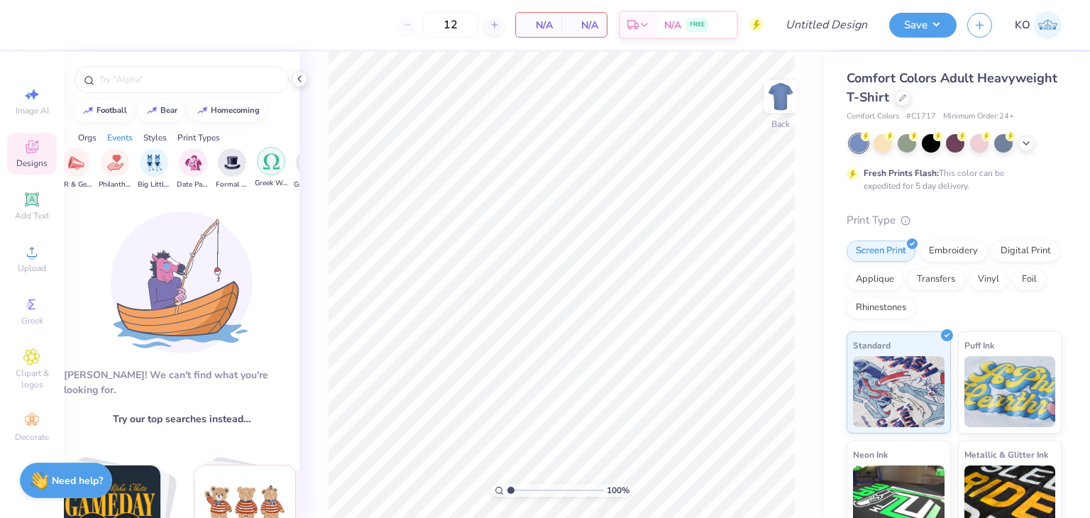
click at [265, 165] on img "filter for Greek Week" at bounding box center [271, 161] width 16 height 16
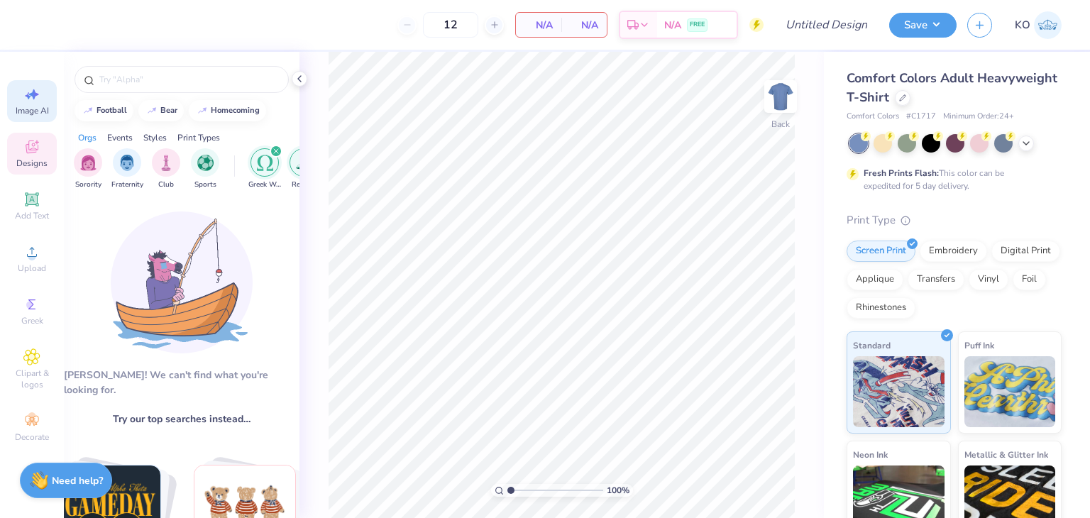
click at [36, 102] on icon at bounding box center [31, 94] width 17 height 17
select select "4"
